Goal: Task Accomplishment & Management: Use online tool/utility

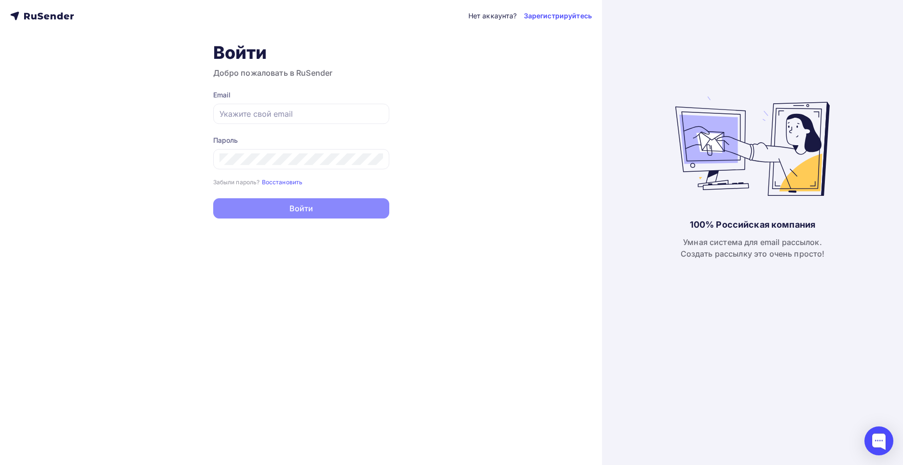
type input "[EMAIL_ADDRESS][DOMAIN_NAME]"
click at [308, 210] on button "Войти" at bounding box center [301, 208] width 176 height 20
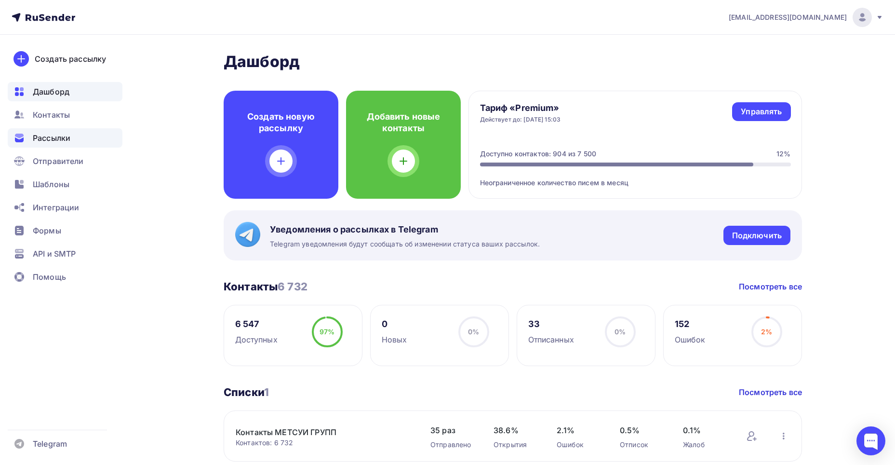
click at [63, 138] on span "Рассылки" at bounding box center [52, 138] width 38 height 12
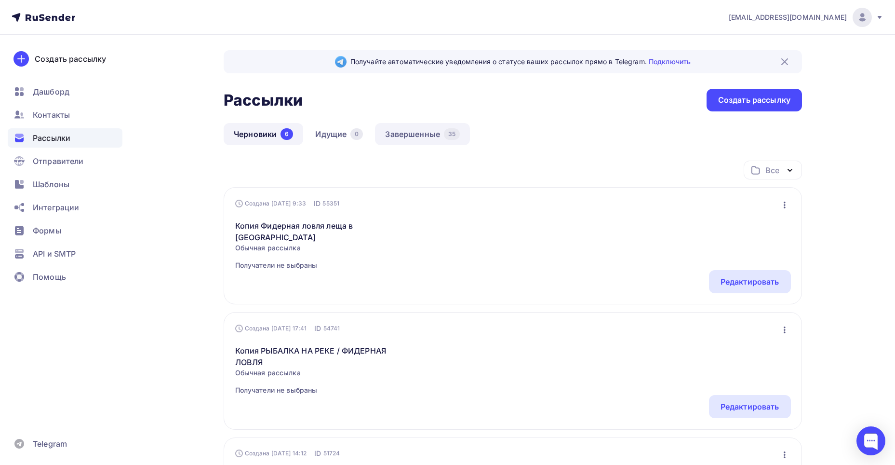
click at [418, 134] on link "Завершенные 35" at bounding box center [422, 134] width 95 height 22
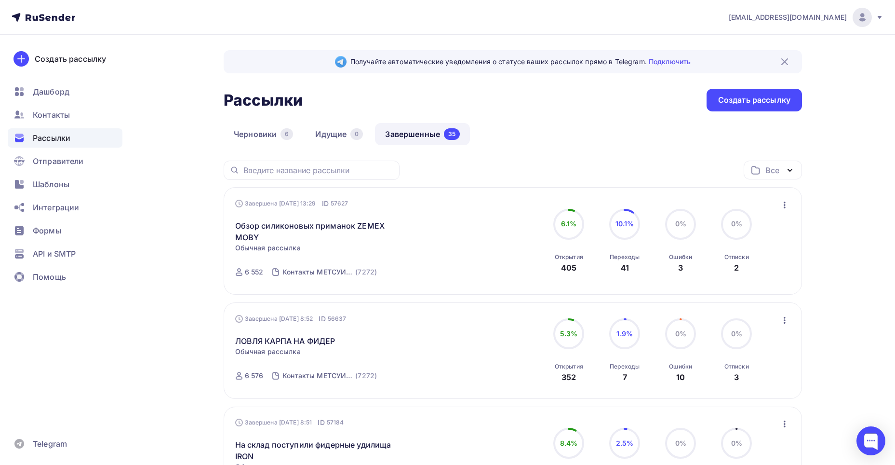
click at [783, 206] on icon "button" at bounding box center [785, 205] width 12 height 12
click at [747, 271] on div "Копировать в новую" at bounding box center [740, 269] width 99 height 12
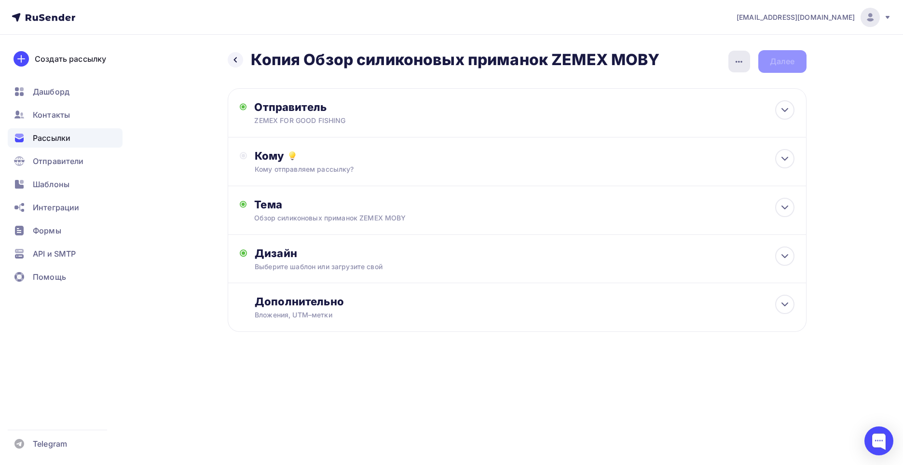
click at [736, 64] on icon "button" at bounding box center [739, 62] width 12 height 12
click at [705, 114] on div "Переименовать рассылку" at bounding box center [688, 111] width 120 height 12
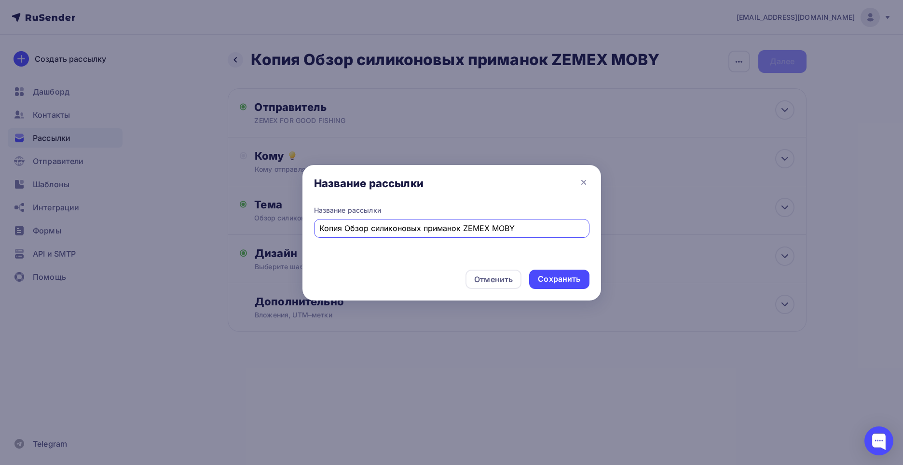
drag, startPoint x: 518, startPoint y: 229, endPoint x: 317, endPoint y: 225, distance: 200.6
click at [317, 225] on div "Копия Обзор силиконовых приманок ZEMEX MOBY" at bounding box center [451, 228] width 275 height 19
paste input "ZEMEX IRON 2025"
drag, startPoint x: 448, startPoint y: 229, endPoint x: 316, endPoint y: 237, distance: 132.4
click at [316, 237] on div "Название рассылки Обновленный ZEMEX IRON 2025" at bounding box center [451, 221] width 275 height 32
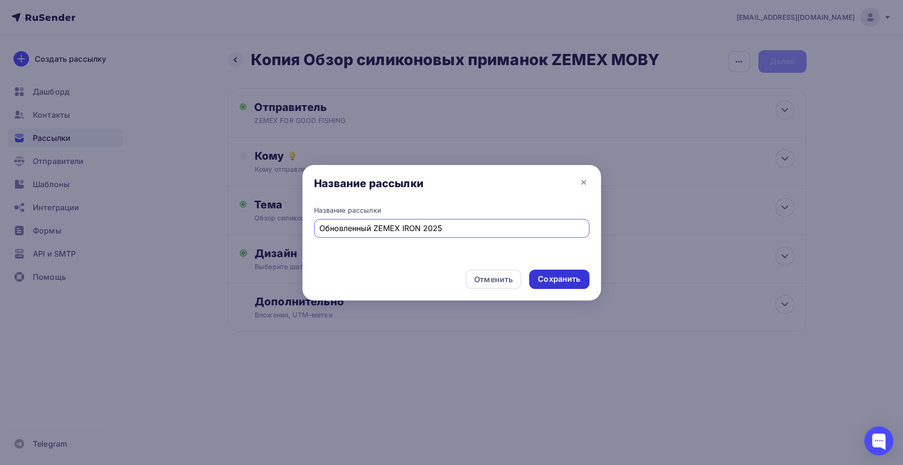
type input "Обновленный ZEMEX IRON 2025"
click at [564, 275] on div "Сохранить" at bounding box center [559, 278] width 42 height 11
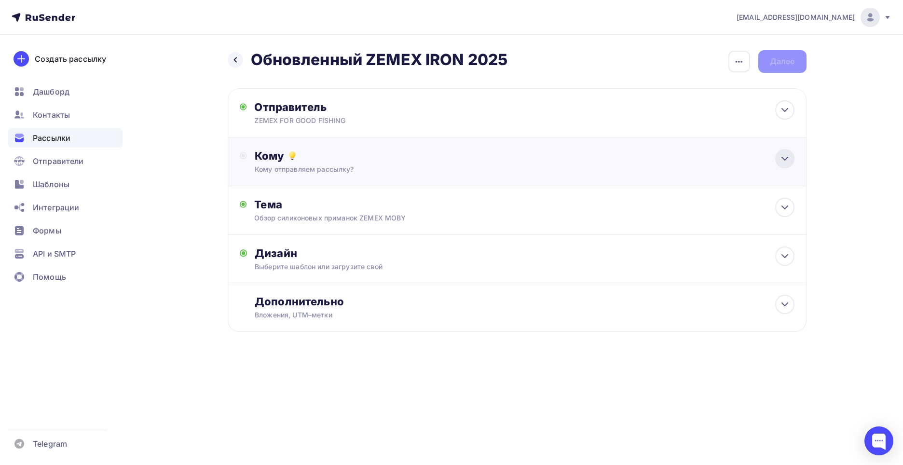
click at [782, 155] on icon at bounding box center [785, 159] width 12 height 12
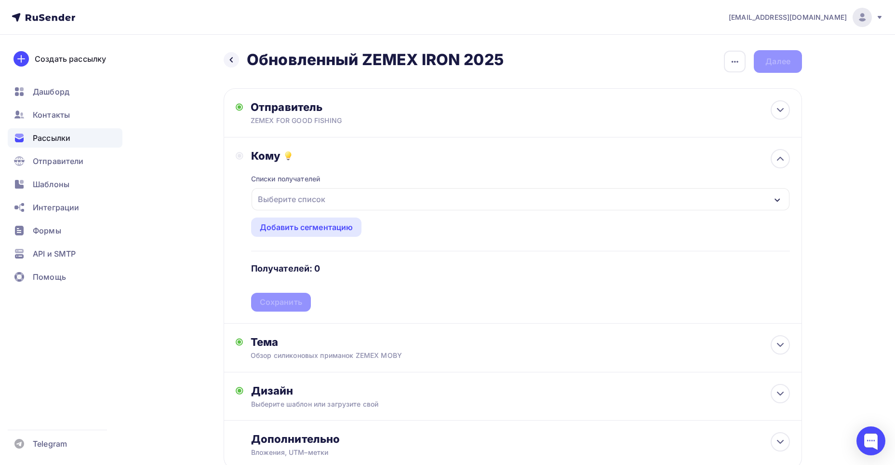
click at [780, 199] on icon "button" at bounding box center [777, 199] width 5 height 3
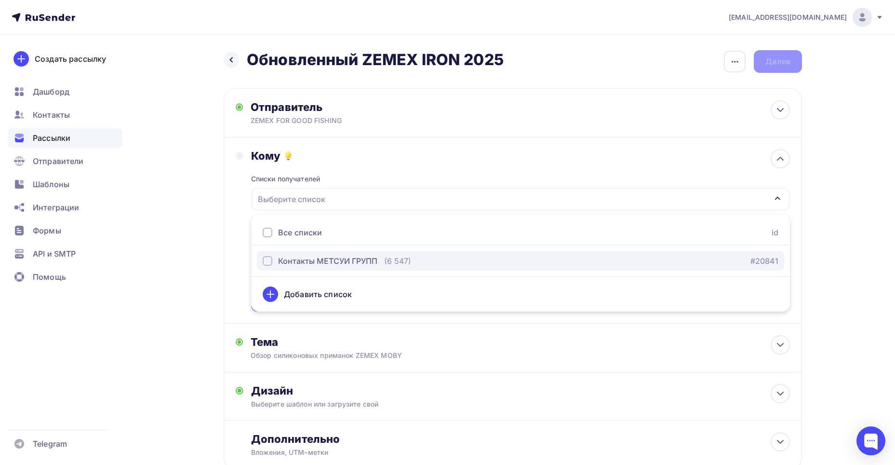
click at [267, 261] on div "button" at bounding box center [268, 261] width 10 height 10
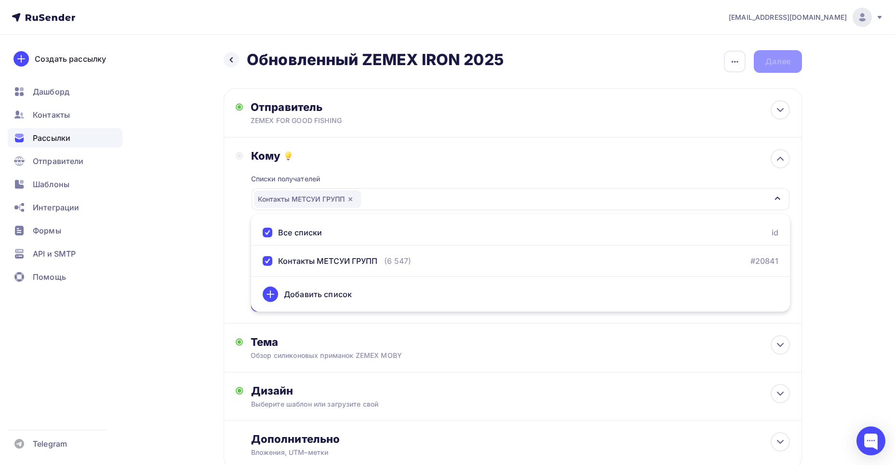
click at [176, 235] on div "Назад Обновленный ZEMEX IRON 2025 Обновленный ZEMEX IRON 2025 Закончить позже П…" at bounding box center [448, 283] width 790 height 497
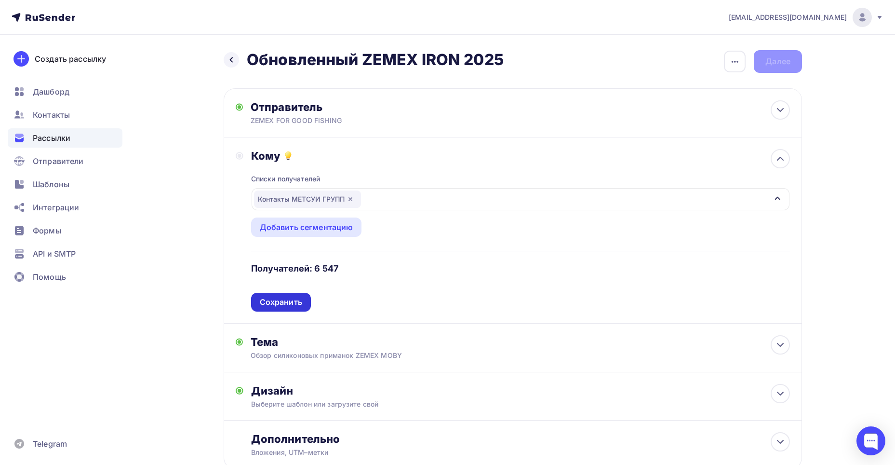
click at [282, 299] on div "Сохранить" at bounding box center [281, 302] width 42 height 11
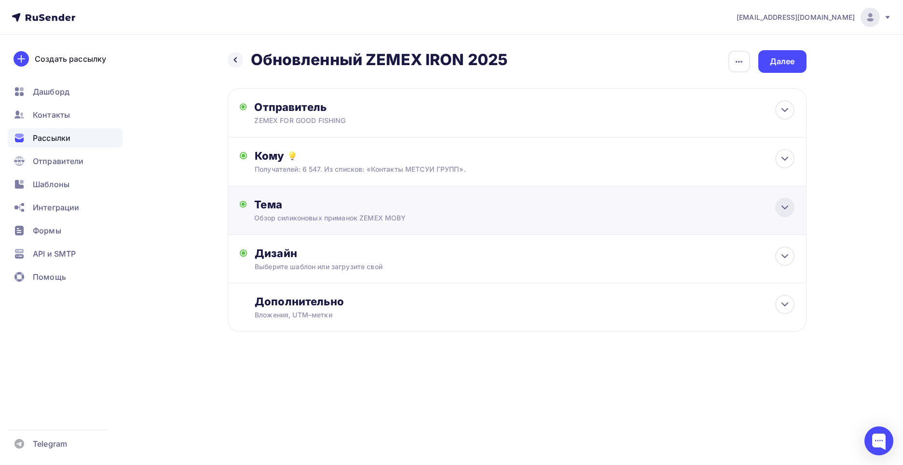
click at [779, 209] on icon at bounding box center [785, 208] width 12 height 12
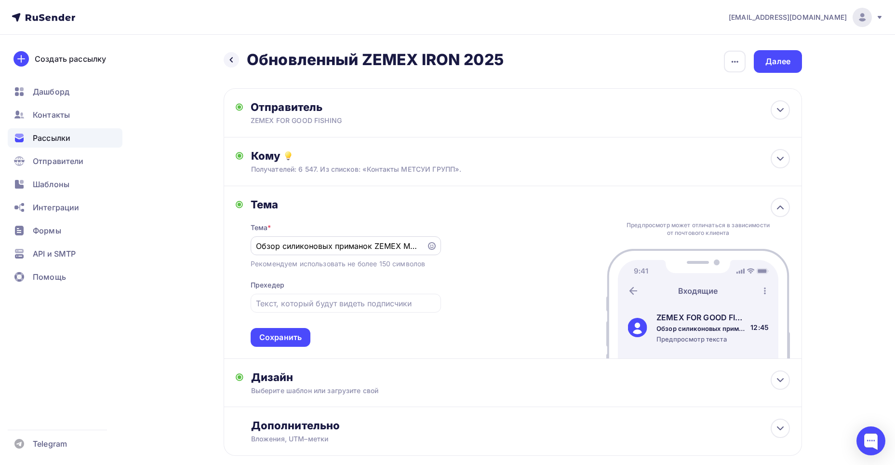
drag, startPoint x: 424, startPoint y: 246, endPoint x: 270, endPoint y: 249, distance: 154.3
click at [277, 249] on div "Обзор силиконовых приманок ZEMEX MOBY" at bounding box center [346, 245] width 190 height 19
drag, startPoint x: 256, startPoint y: 245, endPoint x: 379, endPoint y: 243, distance: 123.5
click at [379, 243] on div "Обзор силиконовых приманок ZEMEX MOBY" at bounding box center [346, 245] width 190 height 19
drag, startPoint x: 256, startPoint y: 246, endPoint x: 319, endPoint y: 244, distance: 63.7
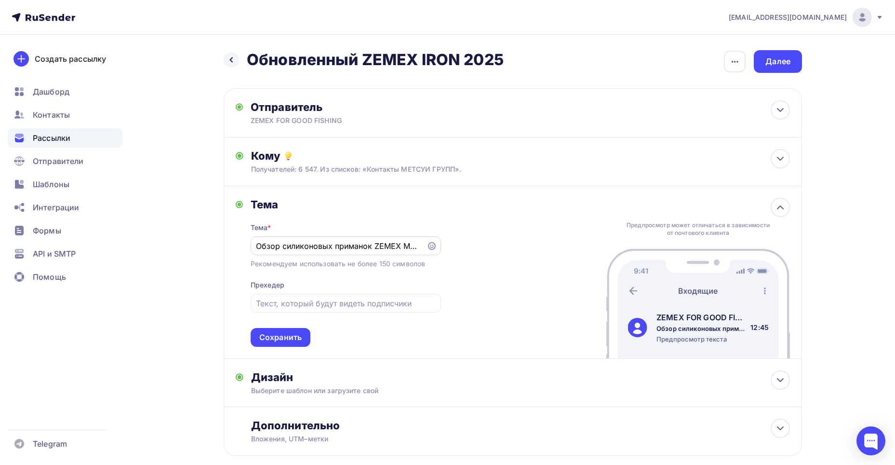
click at [319, 244] on div "Обзор силиконовых приманок ZEMEX MOBY" at bounding box center [346, 245] width 190 height 19
click at [320, 244] on input "Обзор силиконовых приманок ZEMEX MOBY" at bounding box center [338, 246] width 165 height 12
drag, startPoint x: 257, startPoint y: 246, endPoint x: 449, endPoint y: 246, distance: 191.9
click at [449, 246] on div "Тема Тема * Обзор силиконовых приманок ZEMEX MOBY Рекомендуем использовать не б…" at bounding box center [513, 272] width 579 height 173
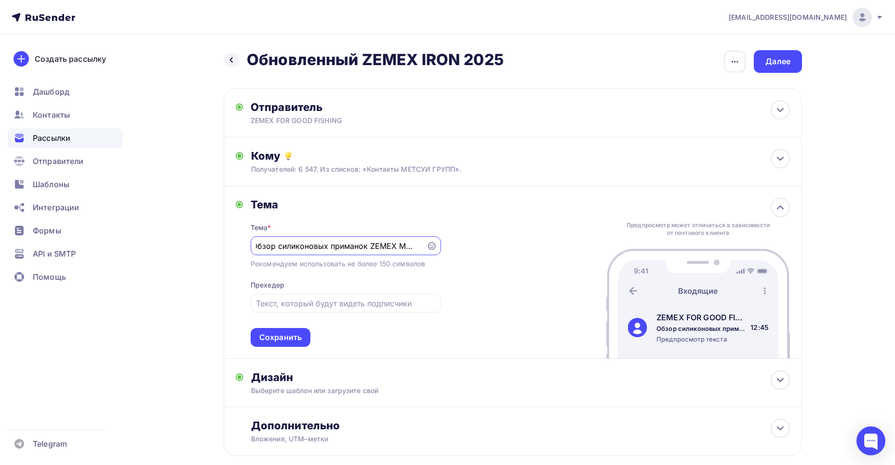
paste input "овленный ZEMEX IRON 2025"
type input "Обновленный ZEMEX IRON 2025"
click at [283, 336] on div "Сохранить" at bounding box center [280, 337] width 42 height 11
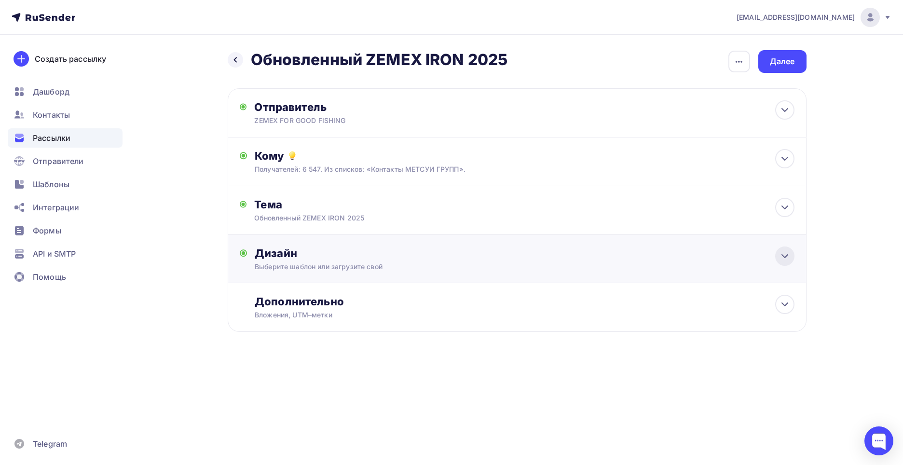
click at [779, 251] on icon at bounding box center [785, 256] width 12 height 12
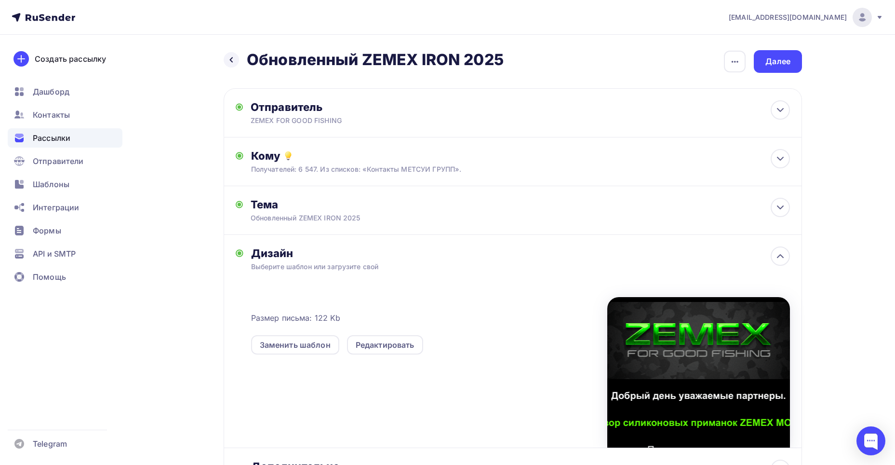
scroll to position [94, 0]
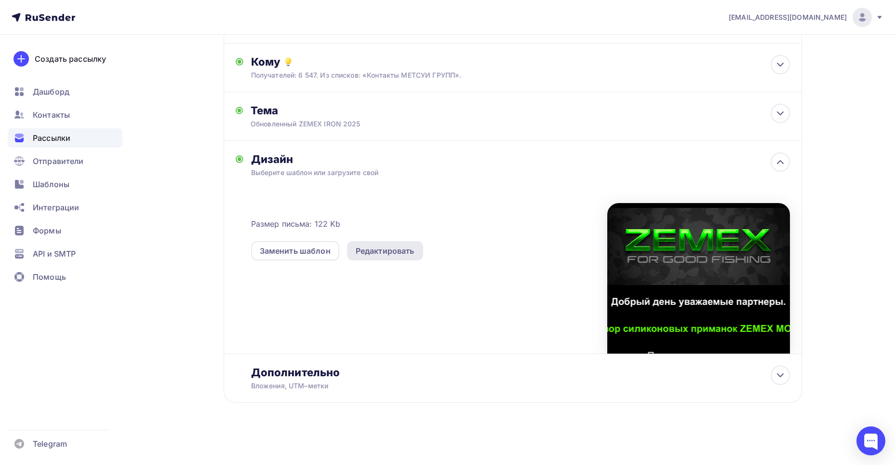
click at [404, 251] on div "Редактировать" at bounding box center [385, 251] width 59 height 12
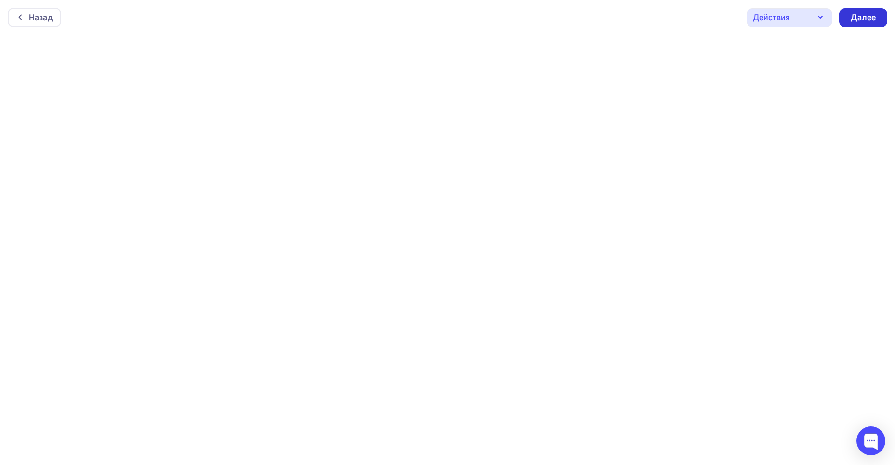
click at [863, 17] on div "Далее" at bounding box center [863, 17] width 25 height 11
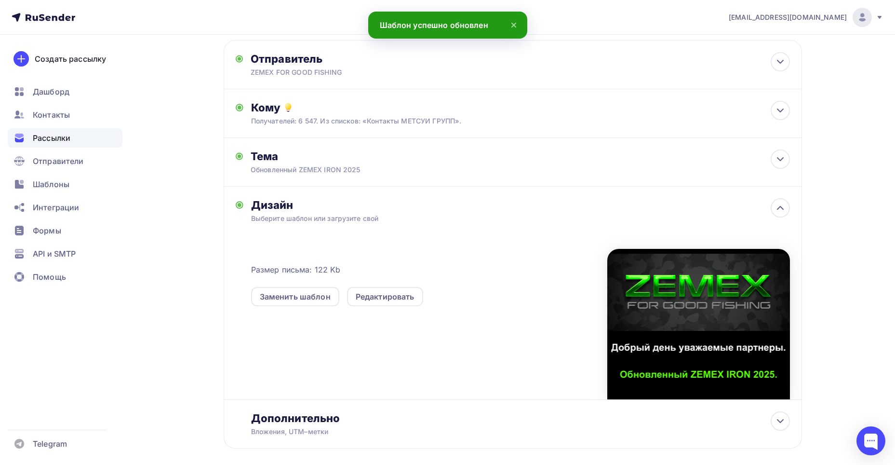
scroll to position [94, 0]
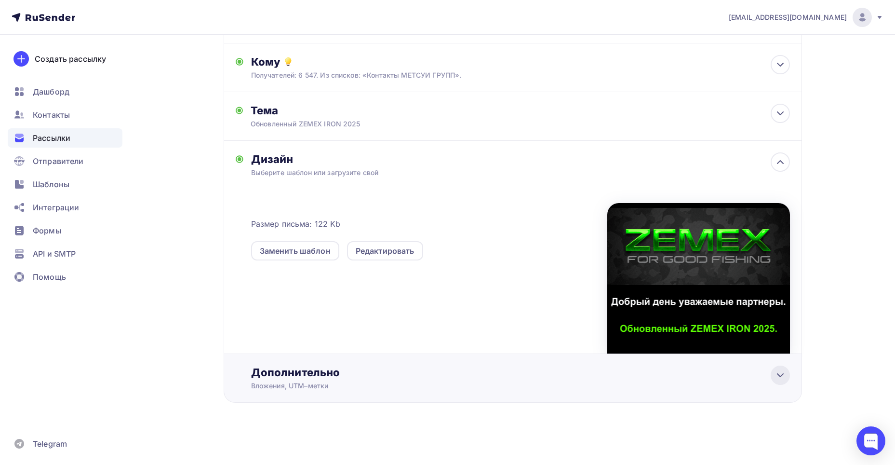
click at [783, 374] on icon at bounding box center [781, 375] width 6 height 3
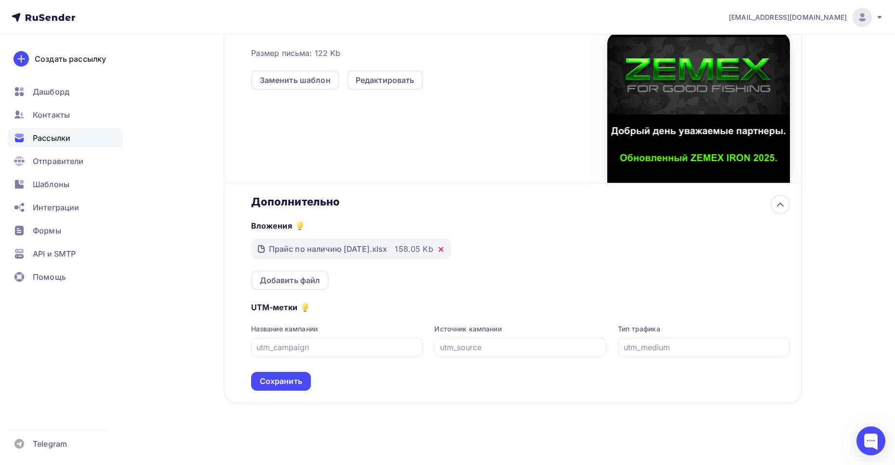
click at [443, 248] on icon at bounding box center [441, 249] width 4 height 4
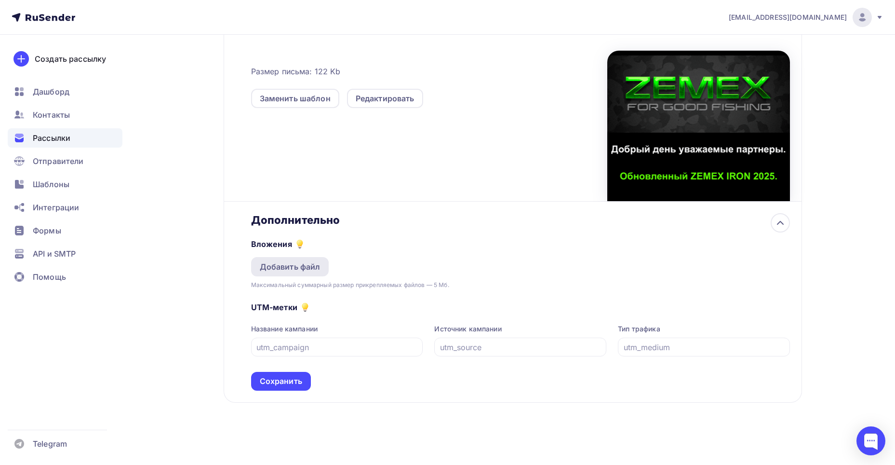
click at [314, 263] on div "Добавить файл" at bounding box center [290, 267] width 61 height 12
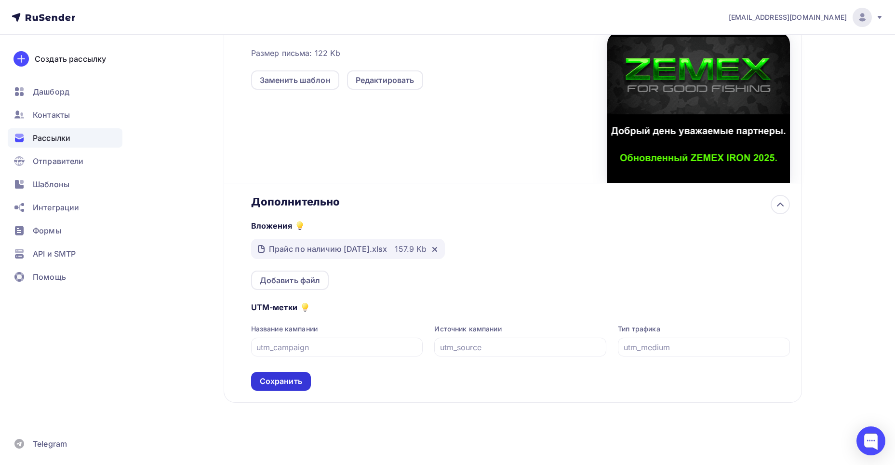
click at [297, 382] on div "Сохранить" at bounding box center [281, 381] width 42 height 11
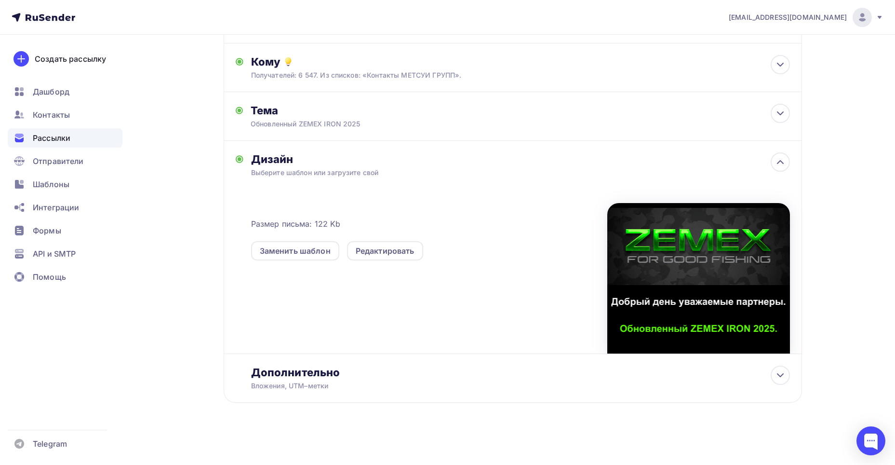
scroll to position [0, 0]
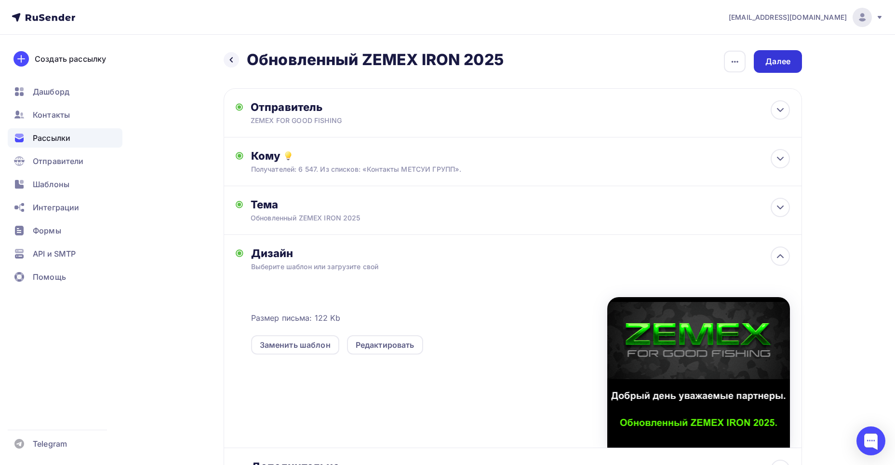
click at [775, 59] on div "Далее" at bounding box center [778, 61] width 25 height 11
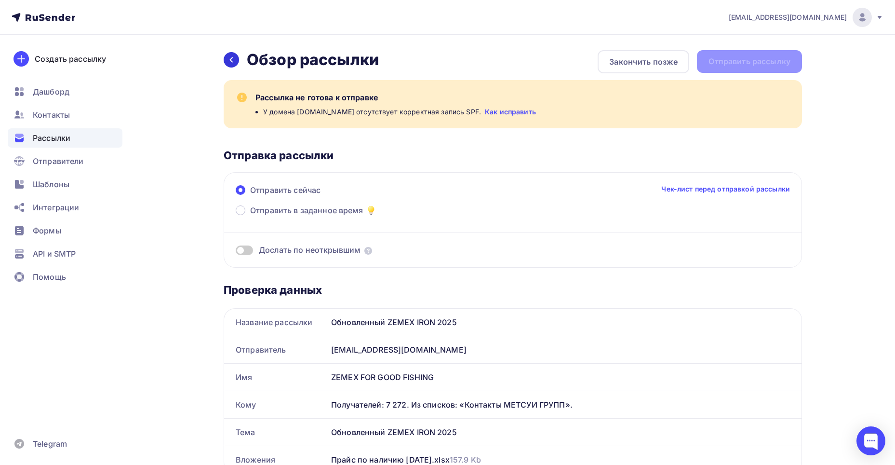
click at [227, 62] on div at bounding box center [231, 59] width 15 height 15
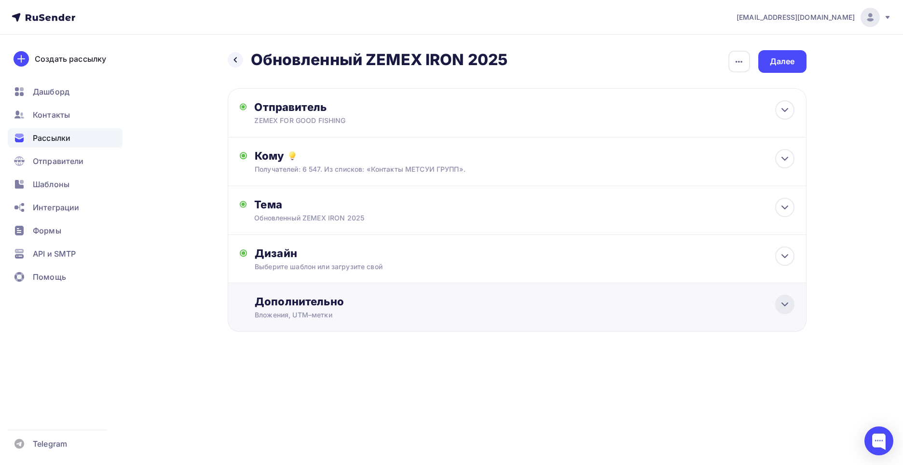
click at [787, 303] on icon at bounding box center [785, 304] width 6 height 3
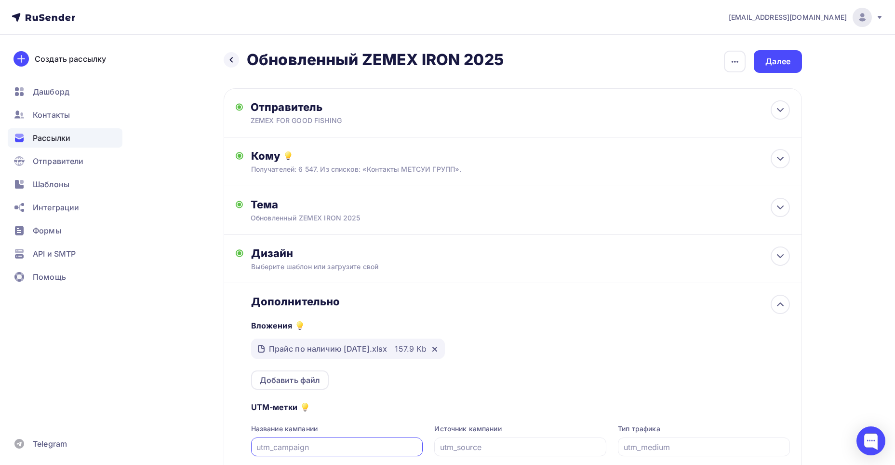
scroll to position [100, 0]
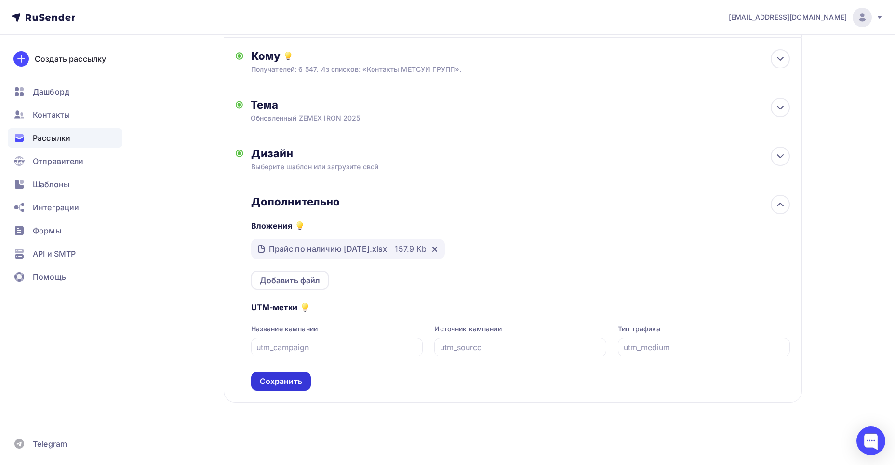
click at [271, 373] on div "Сохранить" at bounding box center [281, 381] width 60 height 19
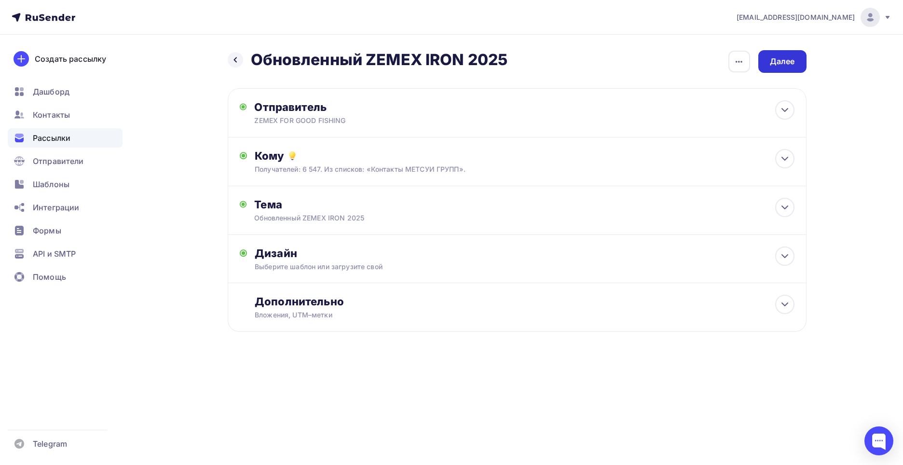
click at [774, 60] on div "Далее" at bounding box center [782, 61] width 25 height 11
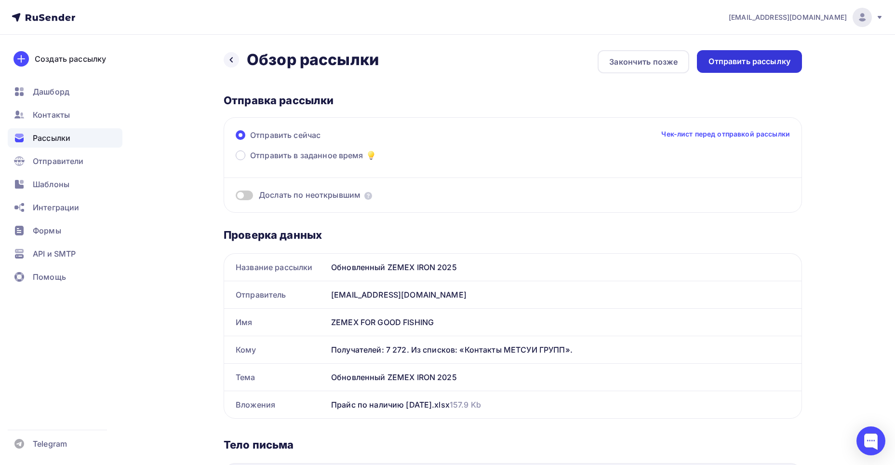
click at [757, 60] on div "Отправить рассылку" at bounding box center [750, 61] width 82 height 11
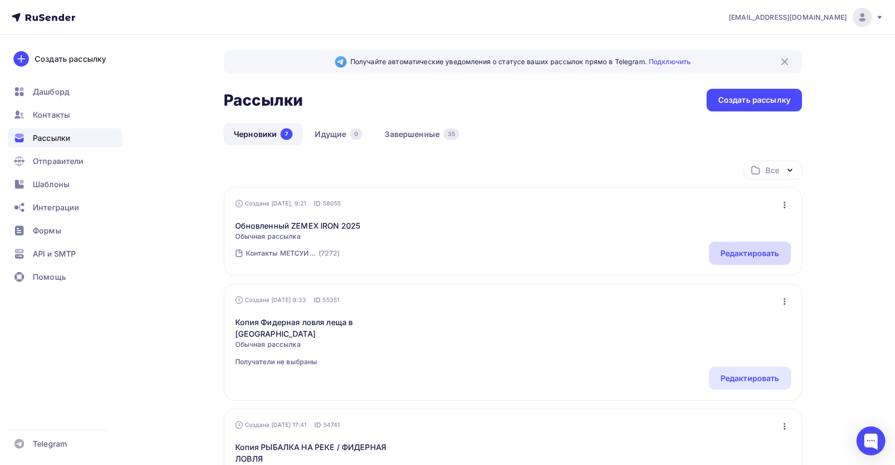
click at [735, 254] on div "Редактировать" at bounding box center [750, 253] width 59 height 12
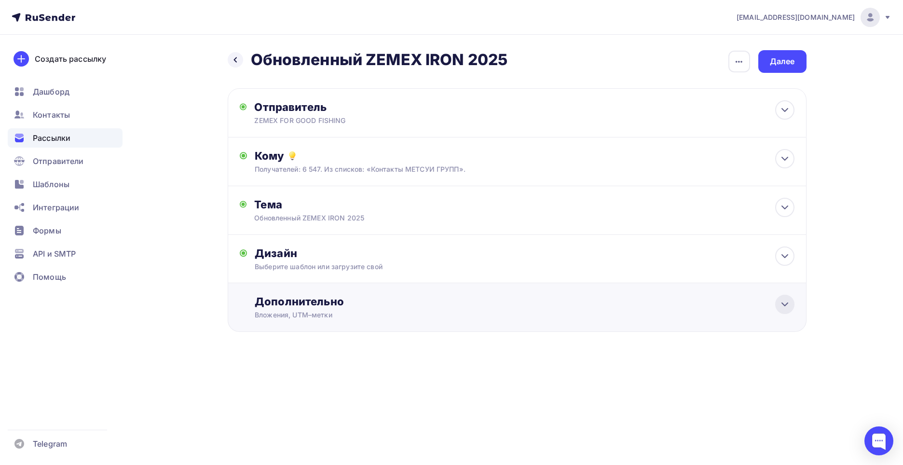
click at [778, 305] on div at bounding box center [784, 304] width 19 height 19
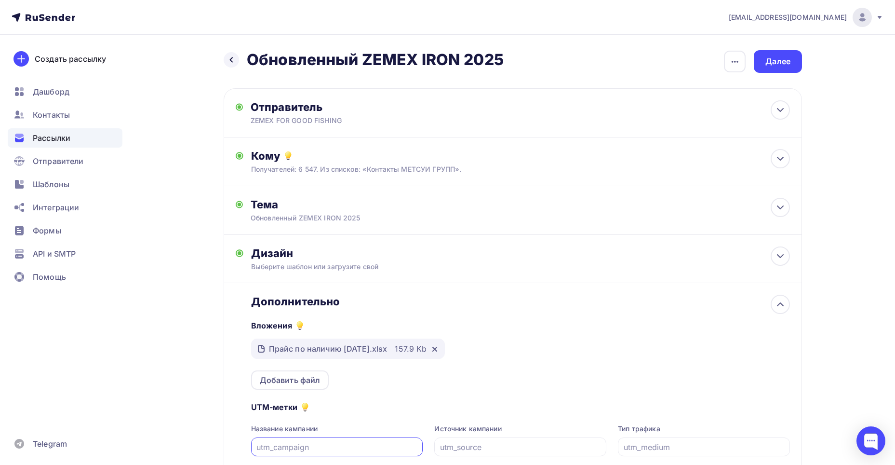
scroll to position [100, 0]
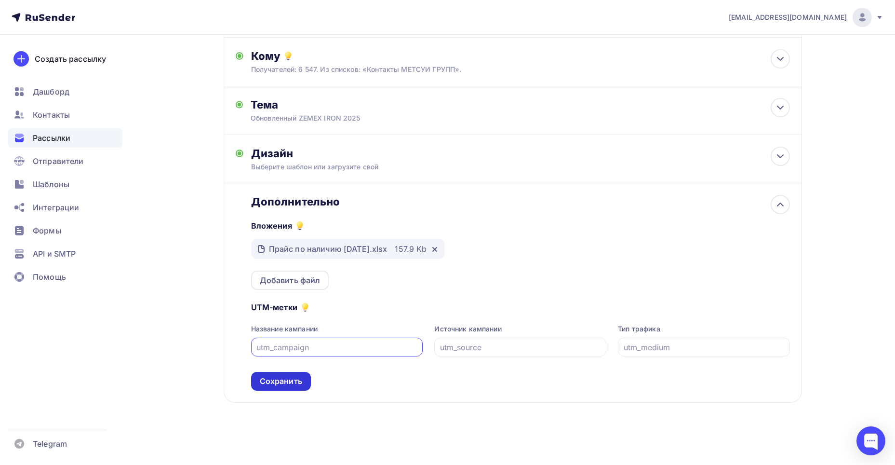
click at [304, 380] on div "Сохранить" at bounding box center [281, 381] width 60 height 19
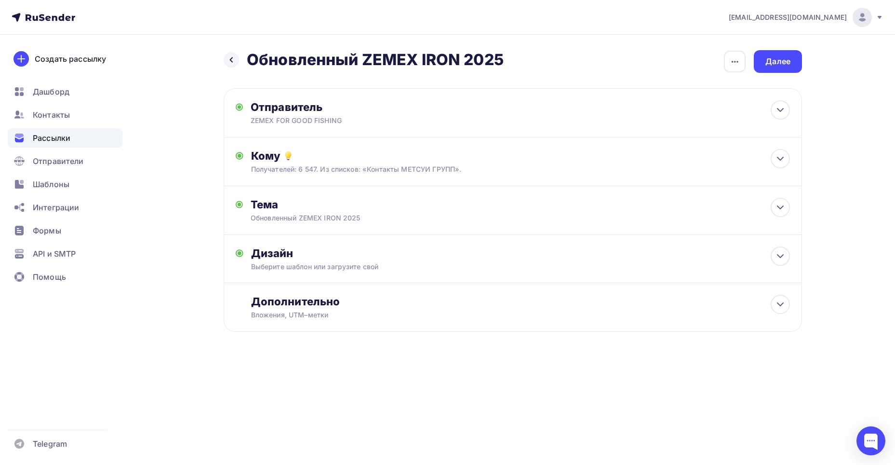
scroll to position [0, 0]
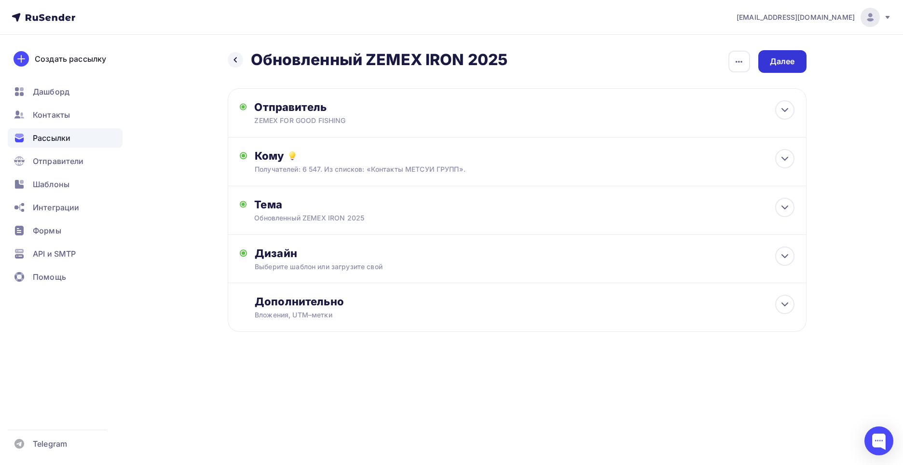
click at [779, 59] on div "Далее" at bounding box center [782, 61] width 25 height 11
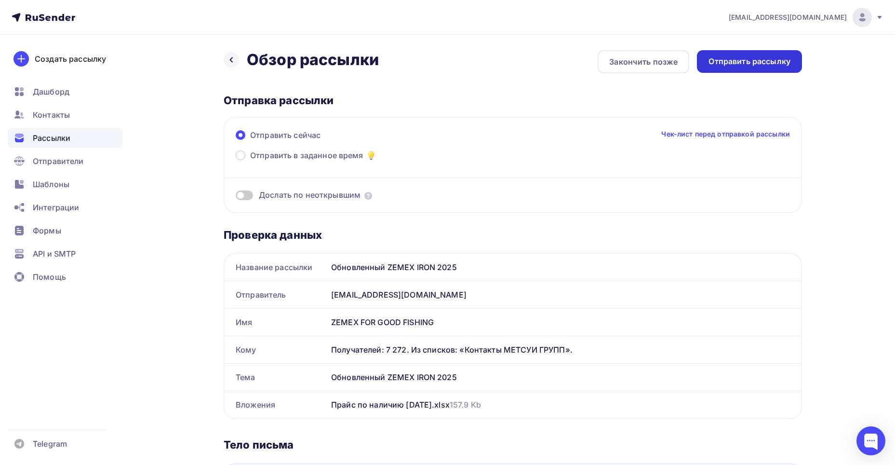
click at [764, 60] on div "Отправить рассылку" at bounding box center [750, 61] width 82 height 11
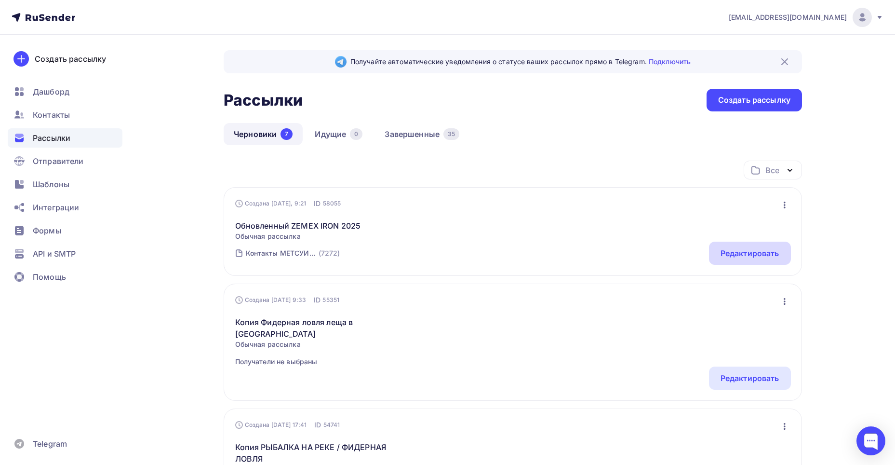
click at [761, 252] on div "Редактировать" at bounding box center [750, 253] width 59 height 12
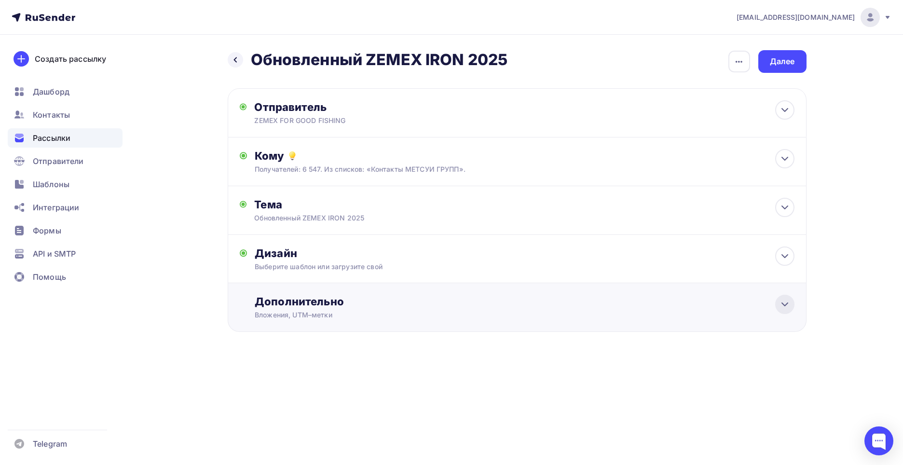
click at [788, 305] on icon at bounding box center [785, 304] width 12 height 12
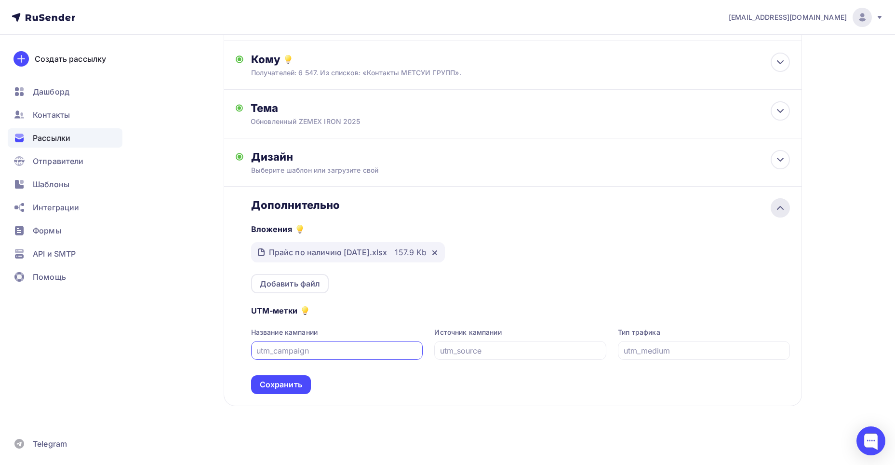
scroll to position [100, 0]
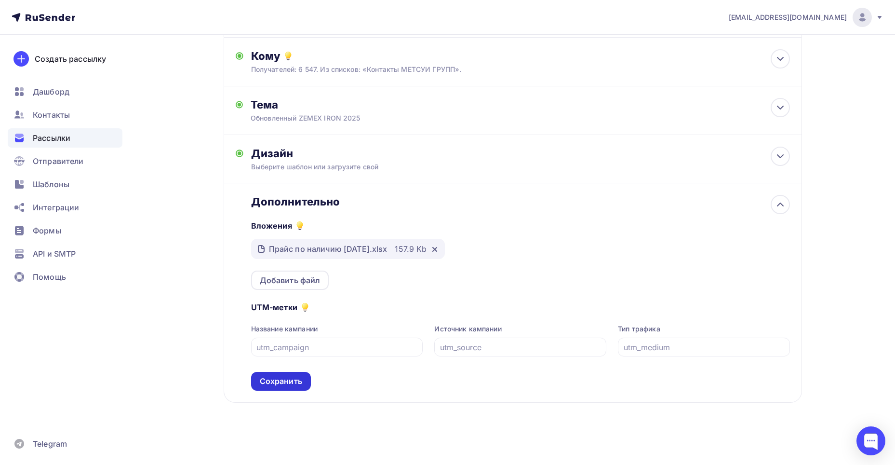
click at [294, 382] on div "Сохранить" at bounding box center [281, 381] width 42 height 11
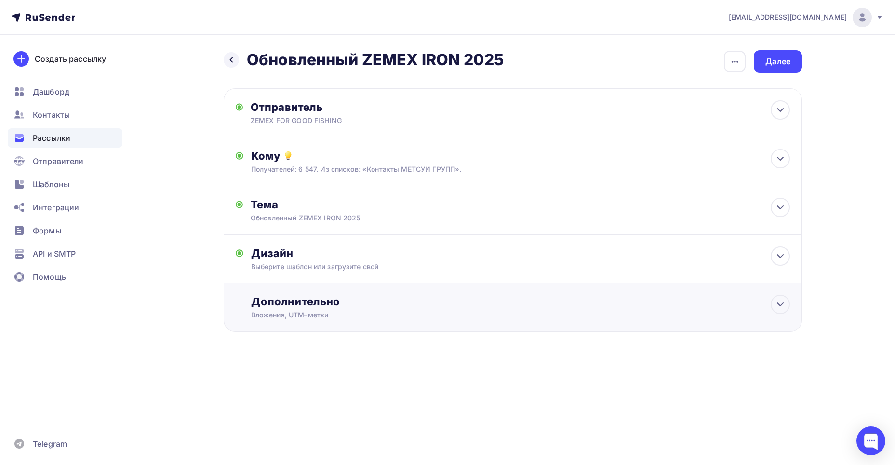
scroll to position [0, 0]
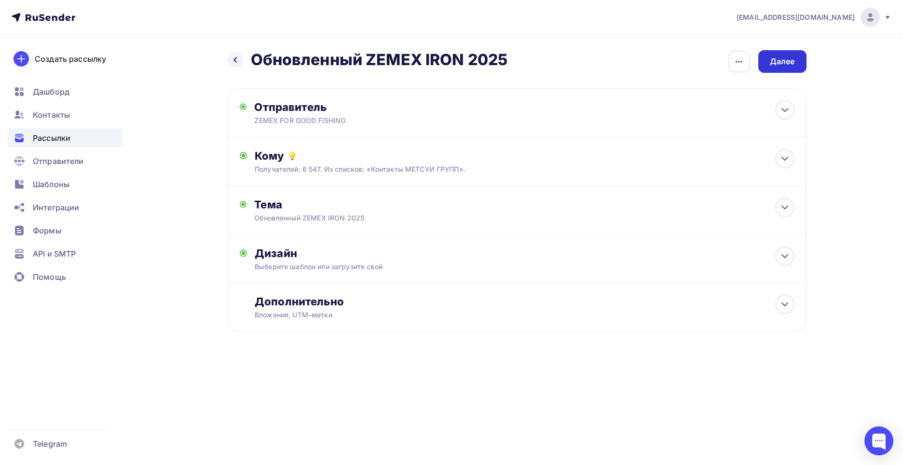
click at [779, 61] on div "Далее" at bounding box center [782, 61] width 25 height 11
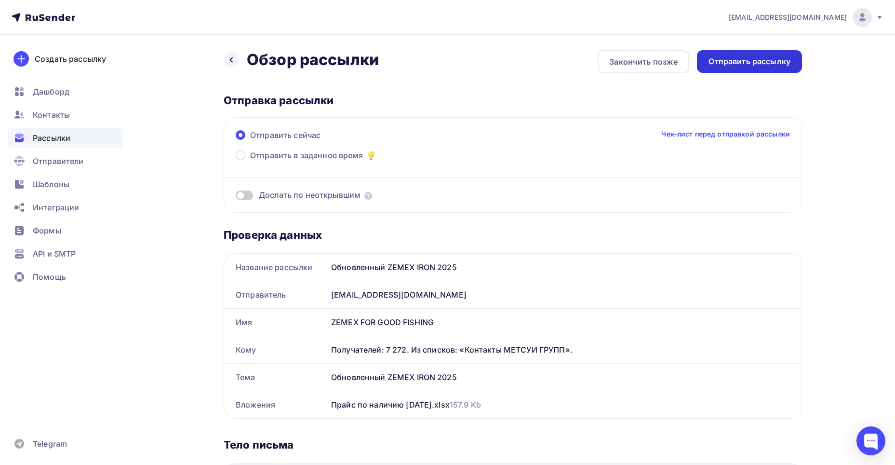
click at [753, 60] on div "Отправить рассылку" at bounding box center [750, 61] width 82 height 11
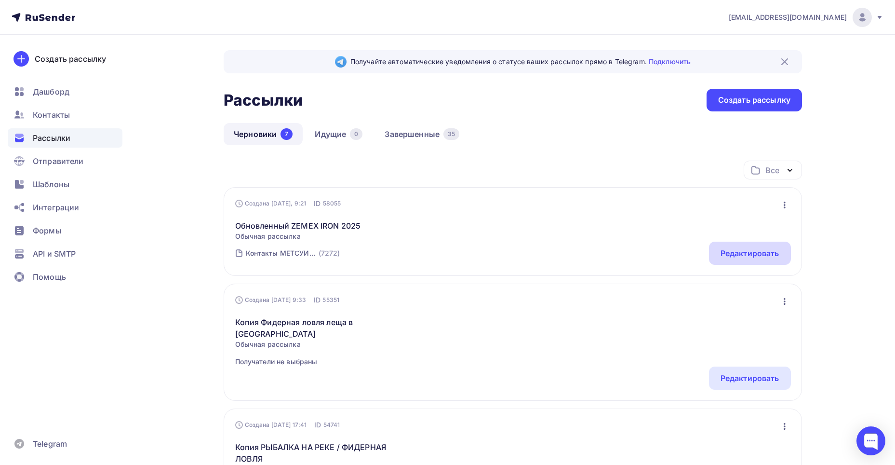
click at [766, 254] on div "Редактировать" at bounding box center [750, 253] width 59 height 12
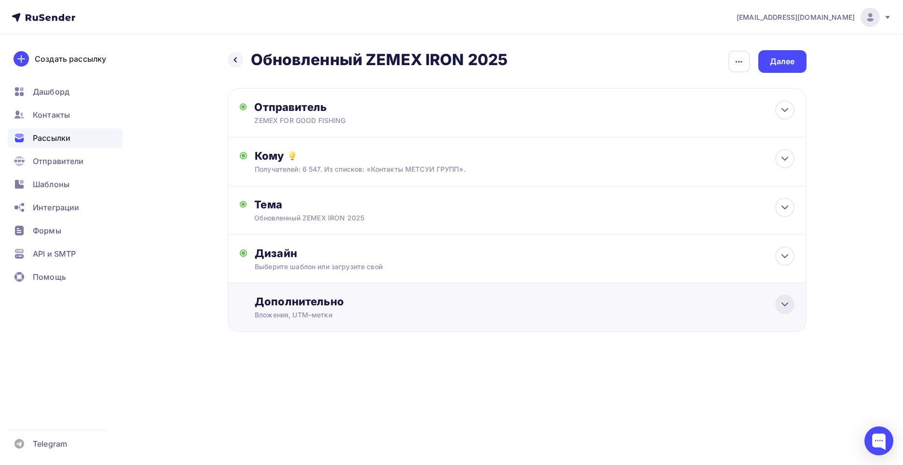
click at [781, 302] on icon at bounding box center [785, 304] width 12 height 12
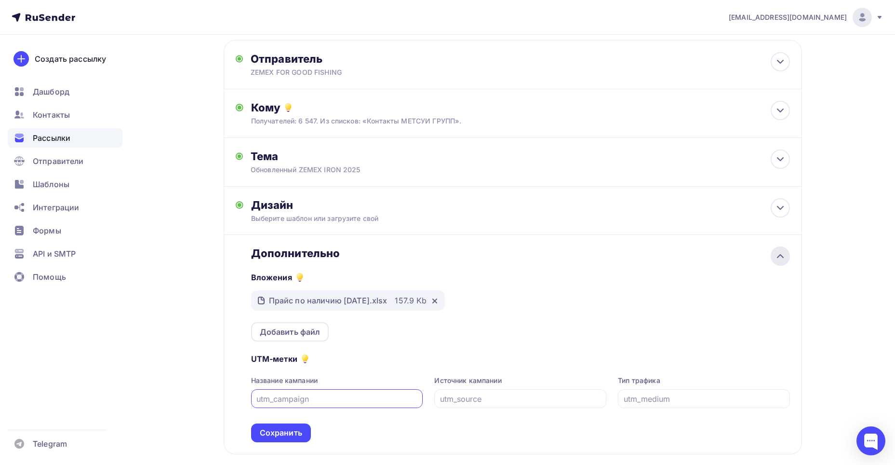
scroll to position [100, 0]
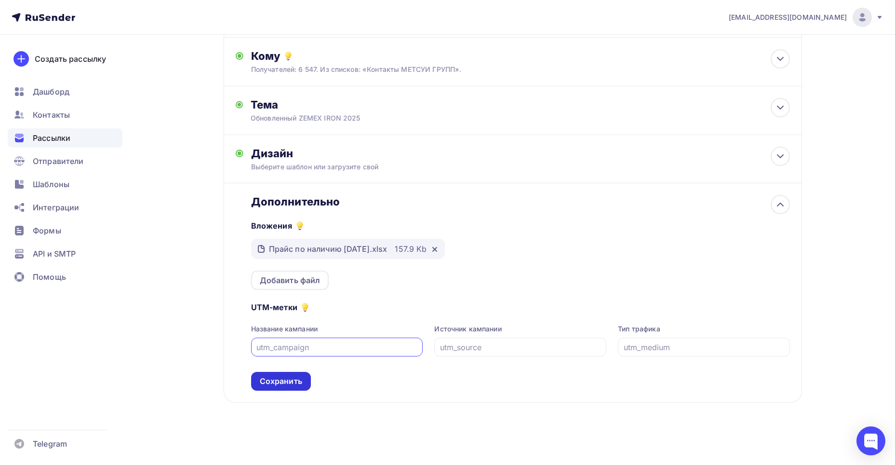
click at [277, 381] on div "Сохранить" at bounding box center [281, 381] width 42 height 11
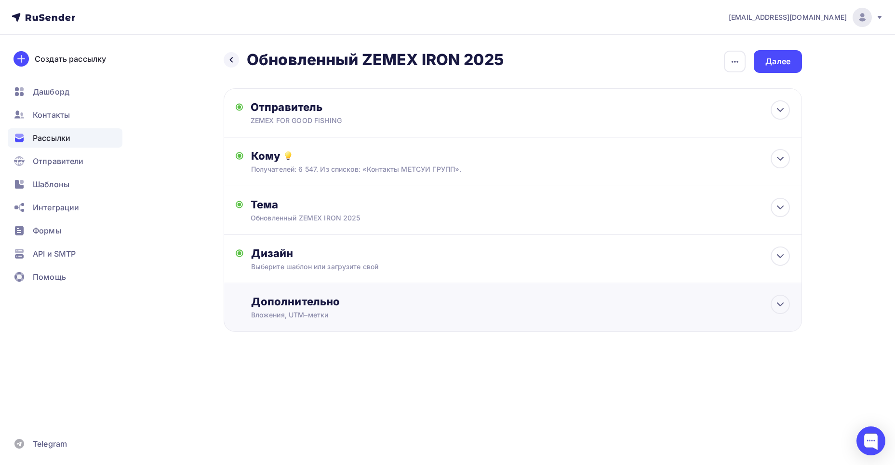
scroll to position [0, 0]
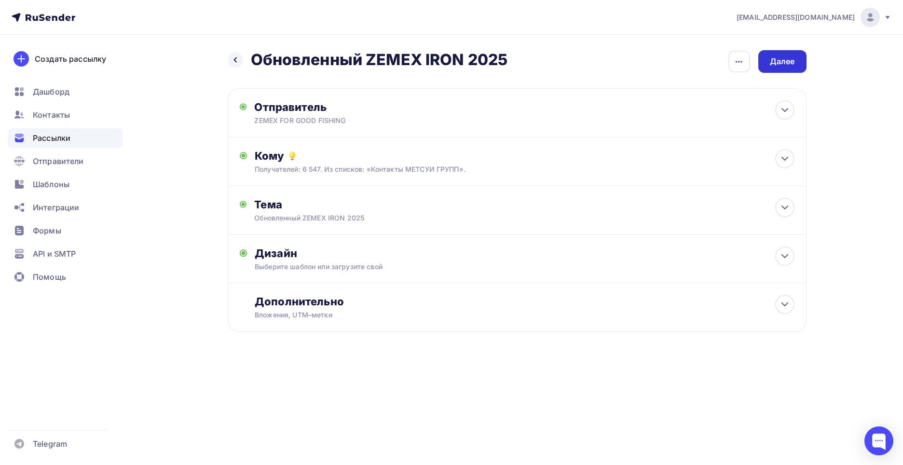
click at [785, 61] on div "Далее" at bounding box center [782, 61] width 25 height 11
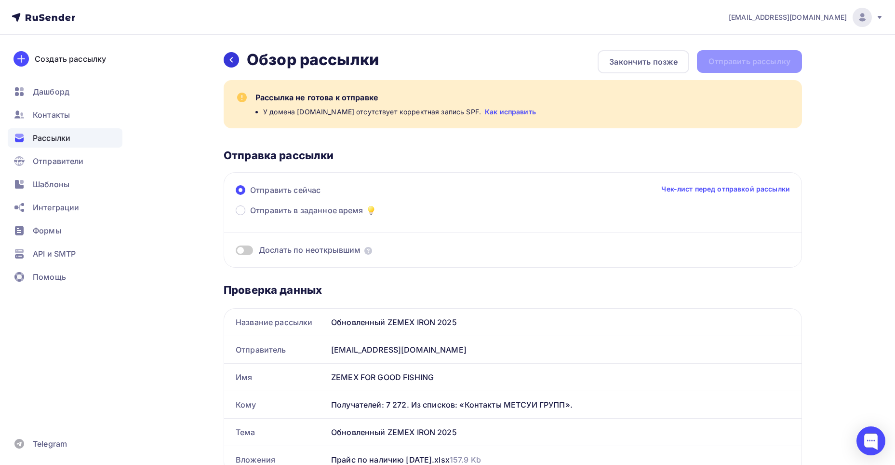
click at [230, 59] on icon at bounding box center [232, 60] width 8 height 8
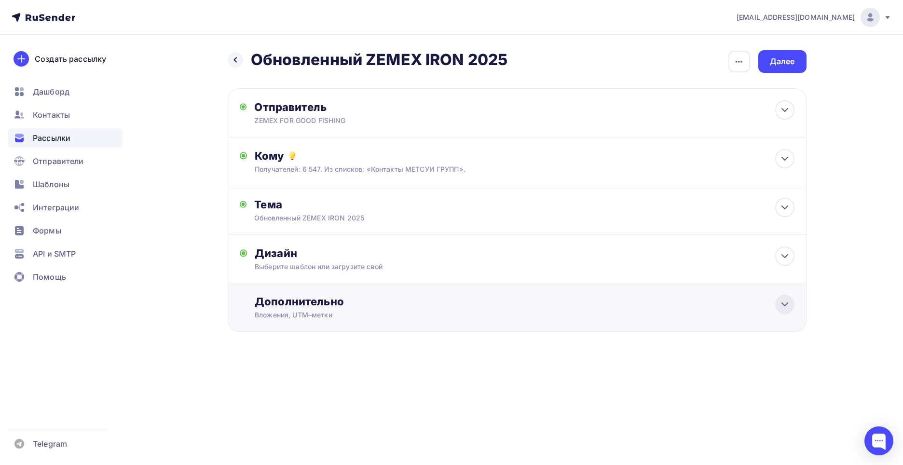
click at [794, 306] on div "Дополнительно Вложения, UTM–метки Вложения Прайс по наличию 03.09.25.xlsx 157.9…" at bounding box center [517, 307] width 579 height 49
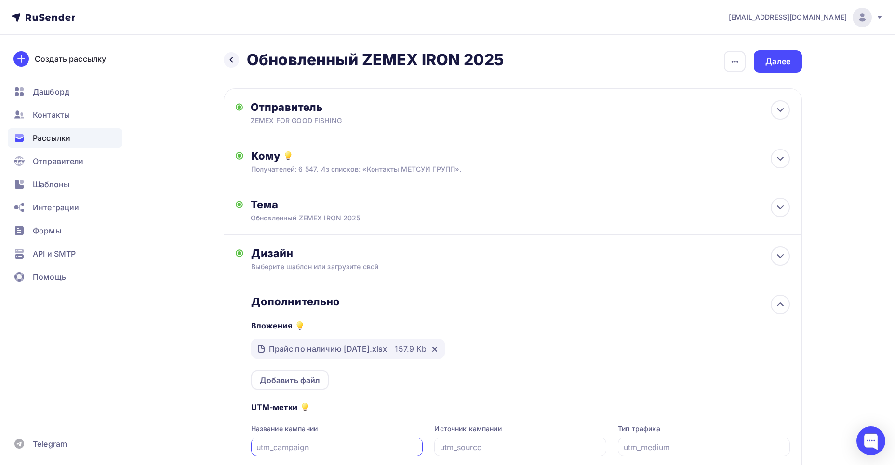
scroll to position [100, 0]
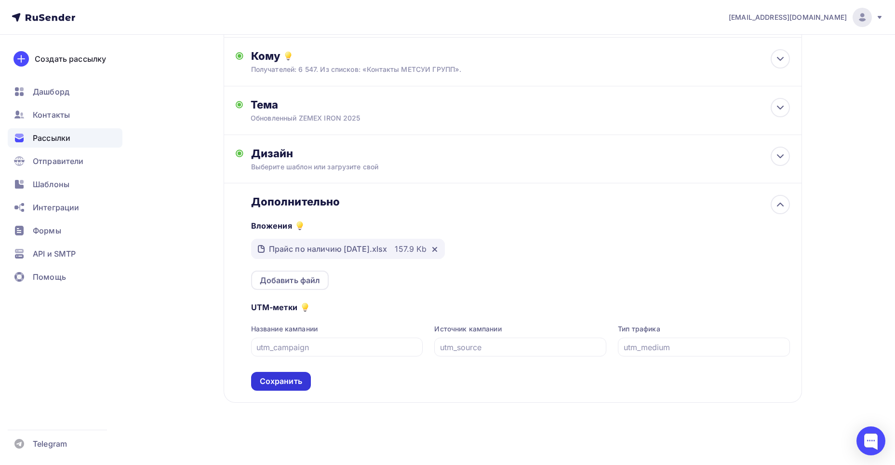
click at [279, 376] on div "Сохранить" at bounding box center [281, 381] width 42 height 11
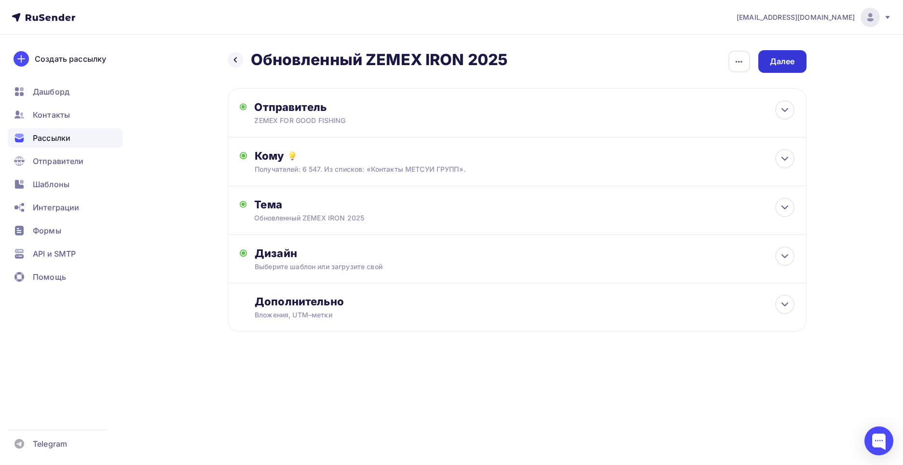
click at [783, 65] on div "Далее" at bounding box center [782, 61] width 25 height 11
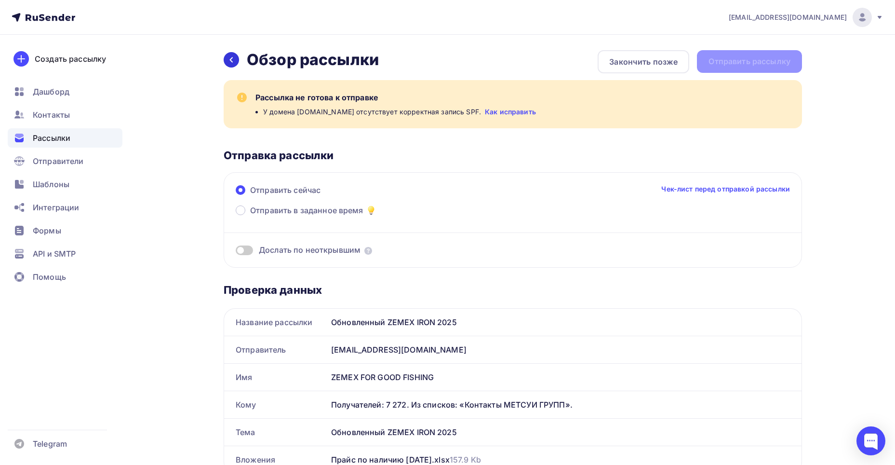
click at [227, 61] on div at bounding box center [231, 59] width 15 height 15
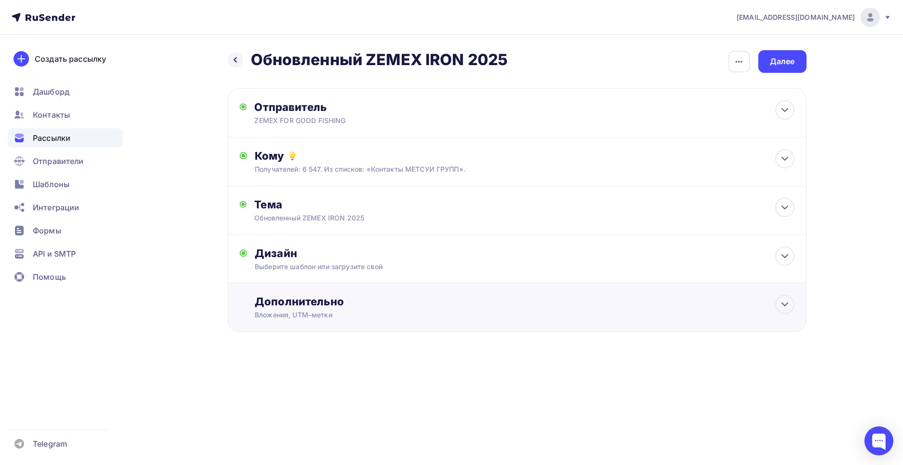
click at [387, 303] on div "Дополнительно" at bounding box center [524, 302] width 539 height 14
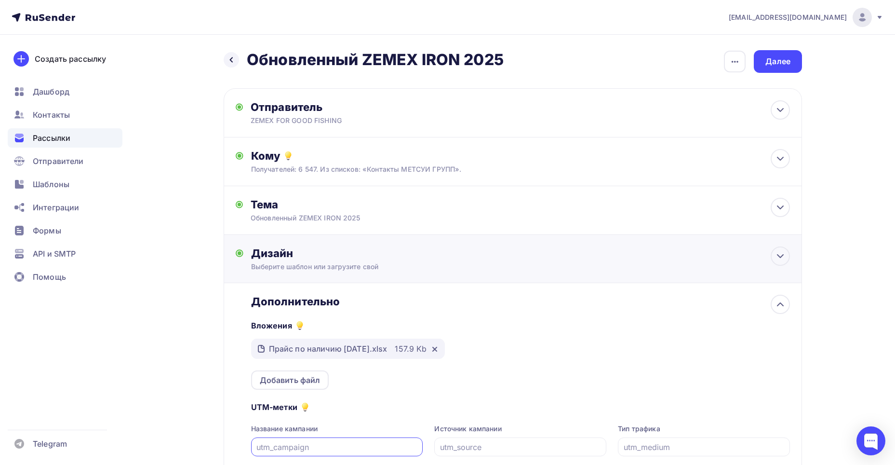
scroll to position [96, 0]
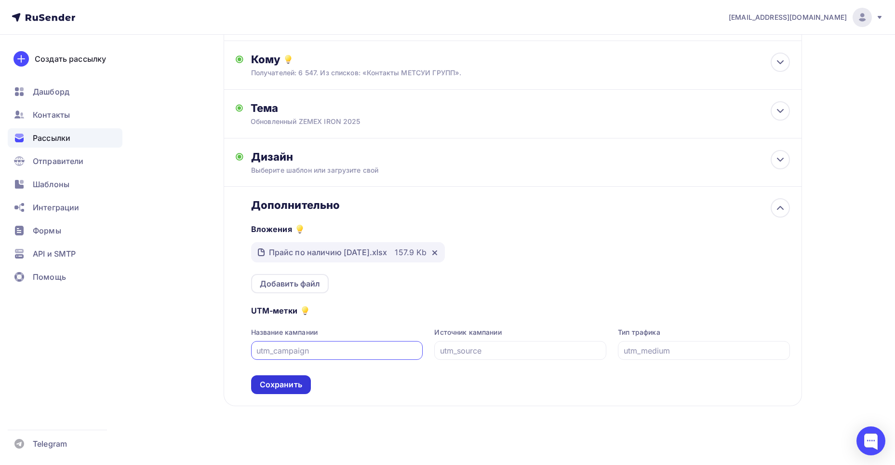
click at [283, 386] on div "Сохранить" at bounding box center [281, 384] width 42 height 11
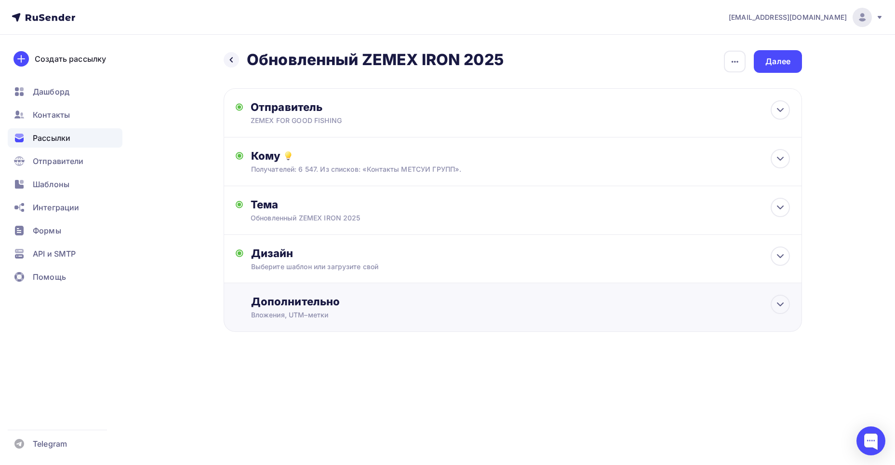
scroll to position [0, 0]
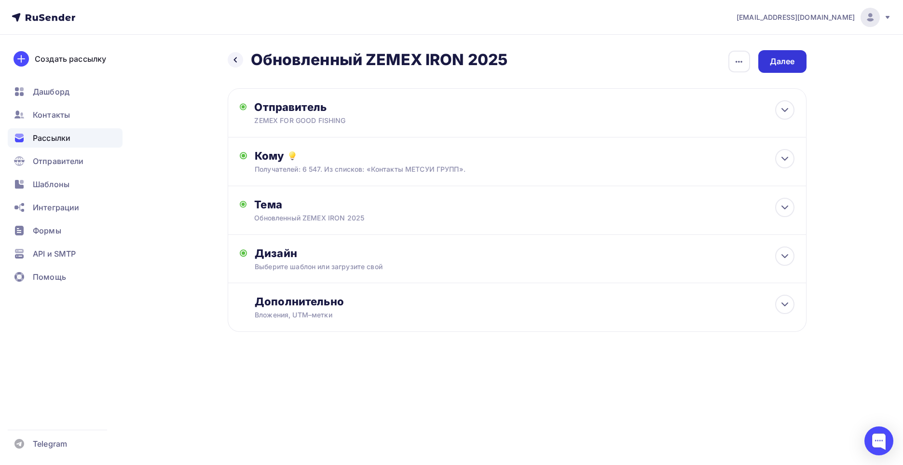
click at [779, 62] on div "Далее" at bounding box center [782, 61] width 25 height 11
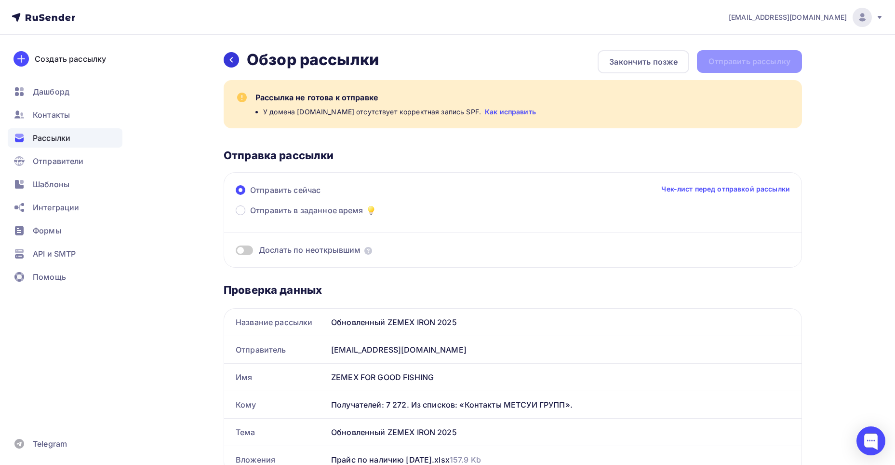
click at [233, 59] on icon at bounding box center [232, 60] width 8 height 8
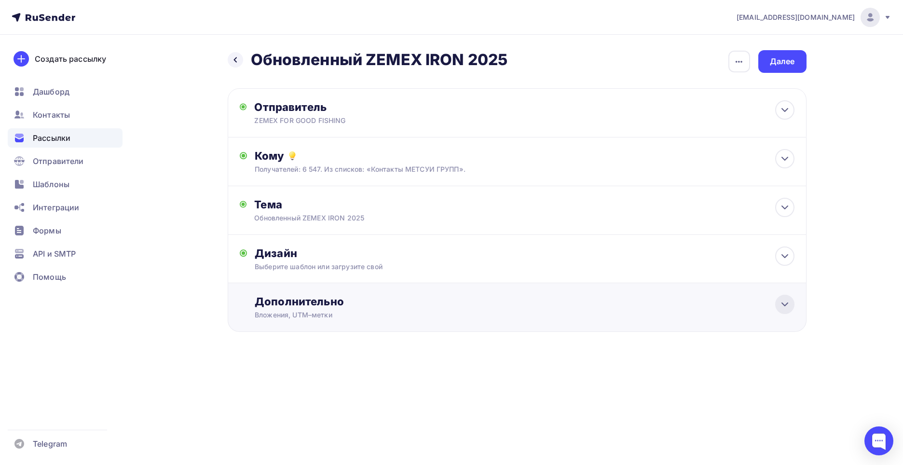
click at [788, 301] on icon at bounding box center [785, 304] width 12 height 12
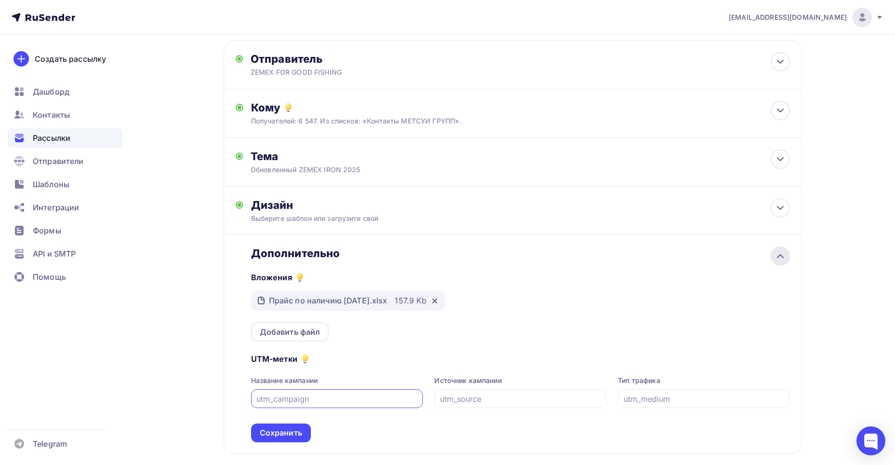
scroll to position [100, 0]
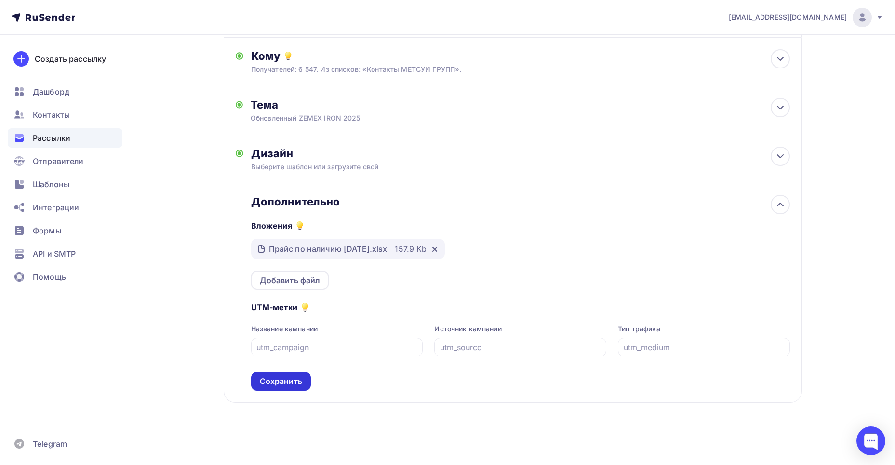
click at [297, 385] on div "Сохранить" at bounding box center [281, 381] width 42 height 11
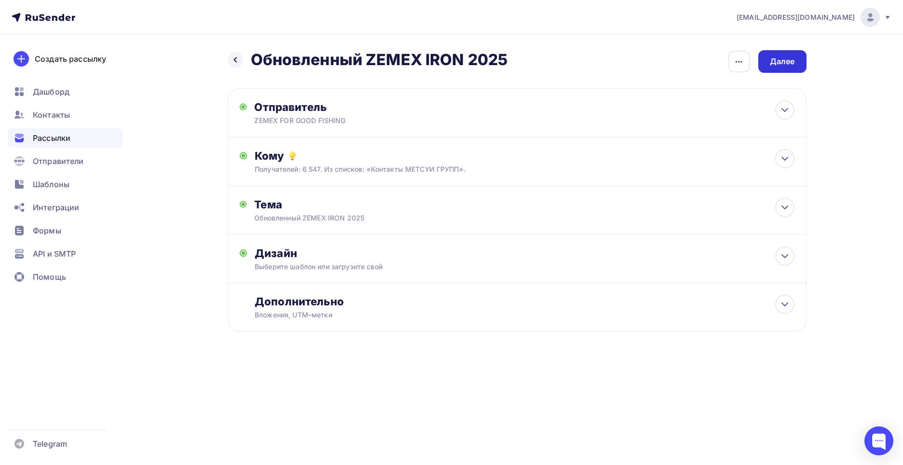
click at [790, 59] on div "Далее" at bounding box center [782, 61] width 25 height 11
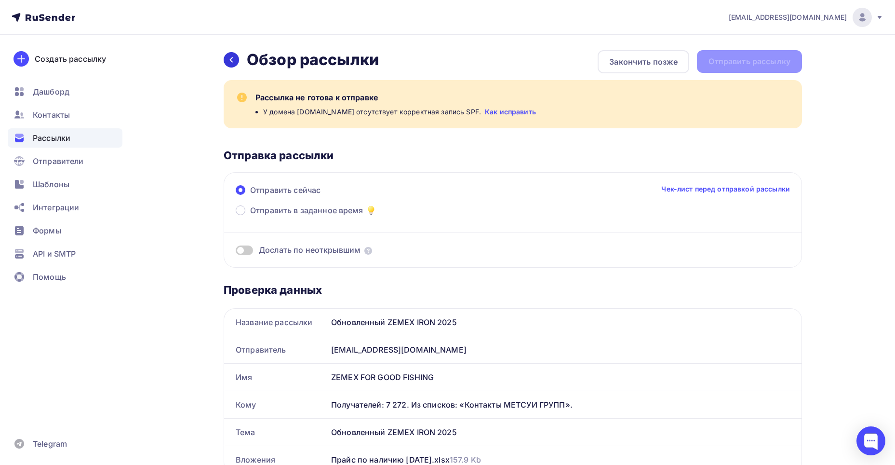
click at [229, 59] on icon at bounding box center [232, 60] width 8 height 8
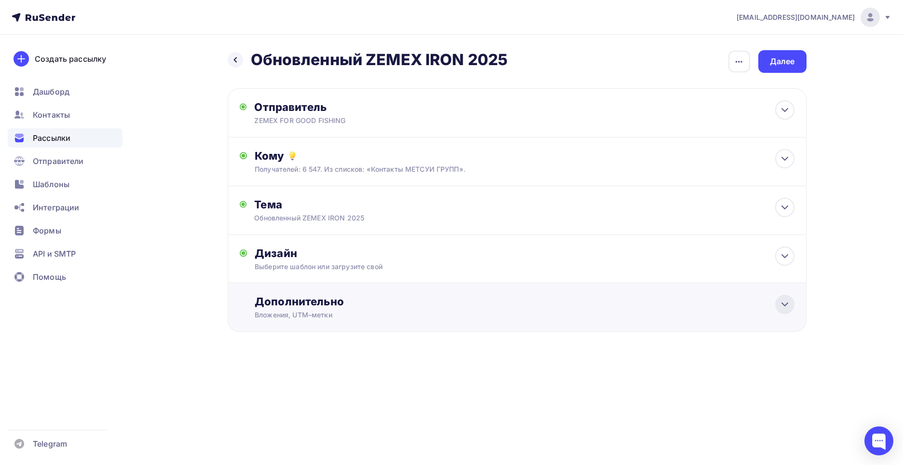
click at [786, 302] on icon at bounding box center [785, 304] width 12 height 12
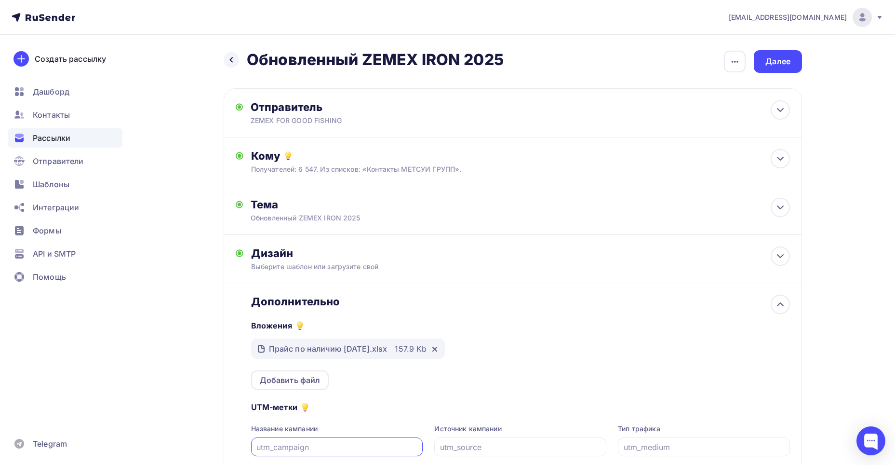
scroll to position [100, 0]
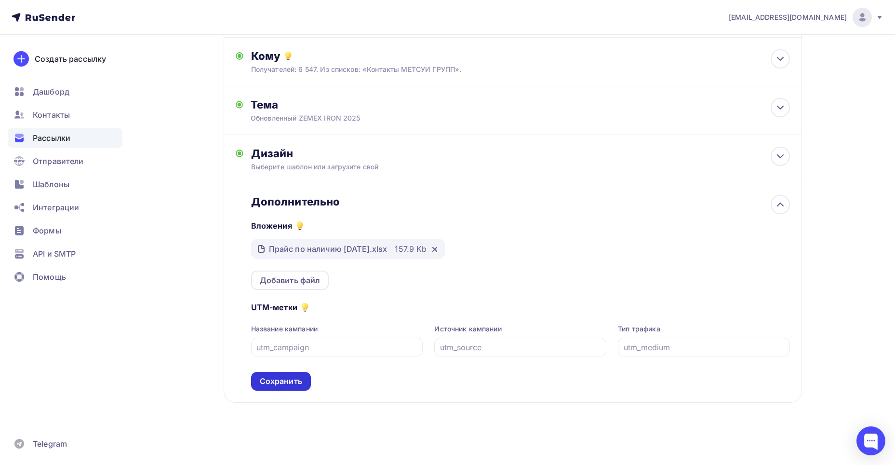
click at [293, 383] on div "Сохранить" at bounding box center [281, 381] width 42 height 11
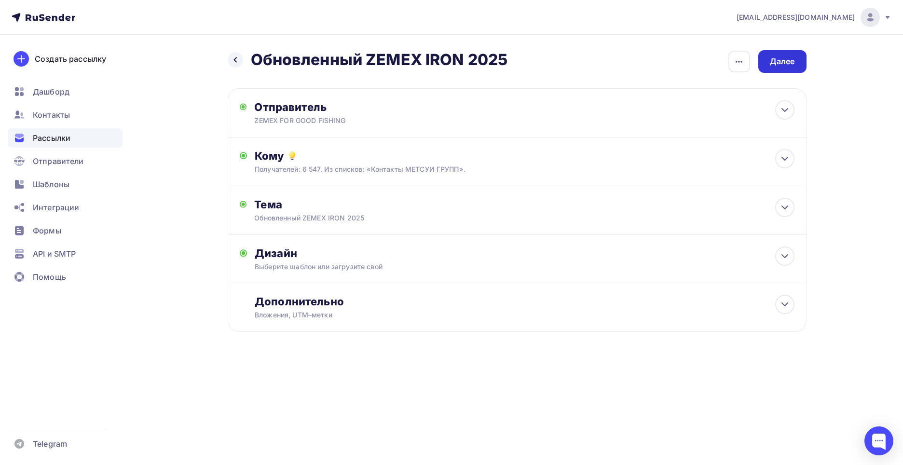
click at [779, 64] on div "Далее" at bounding box center [782, 61] width 25 height 11
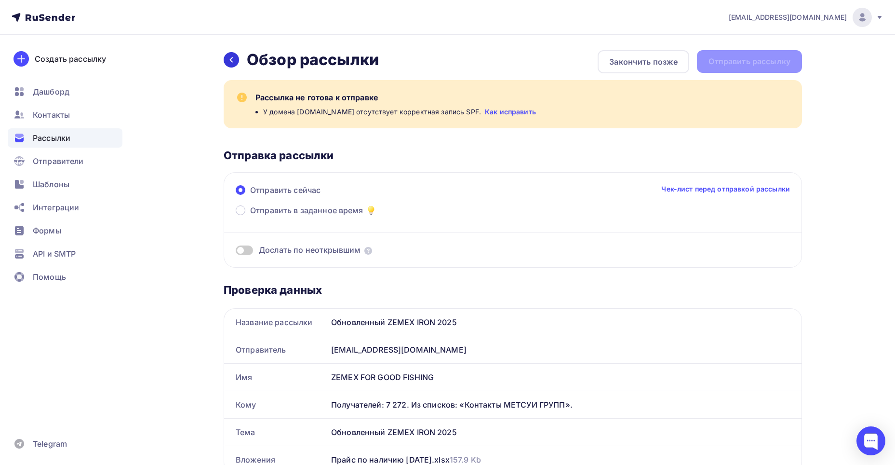
click at [230, 62] on icon at bounding box center [232, 60] width 8 height 8
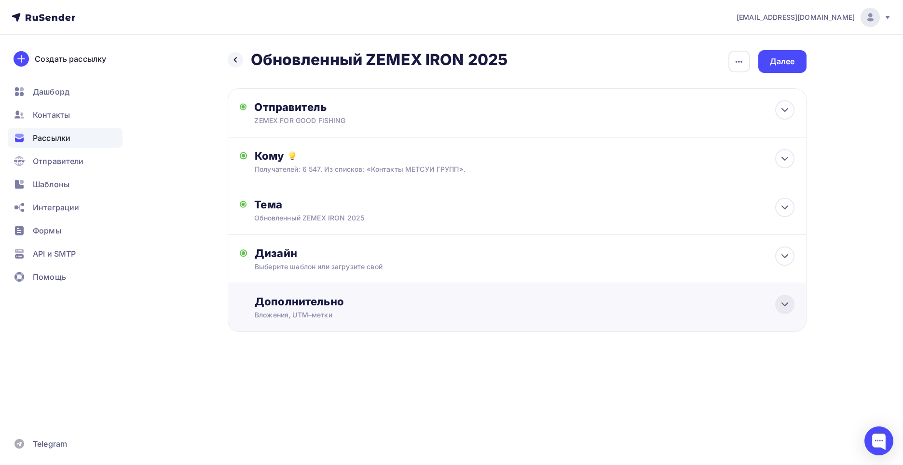
click at [782, 298] on div at bounding box center [784, 304] width 19 height 19
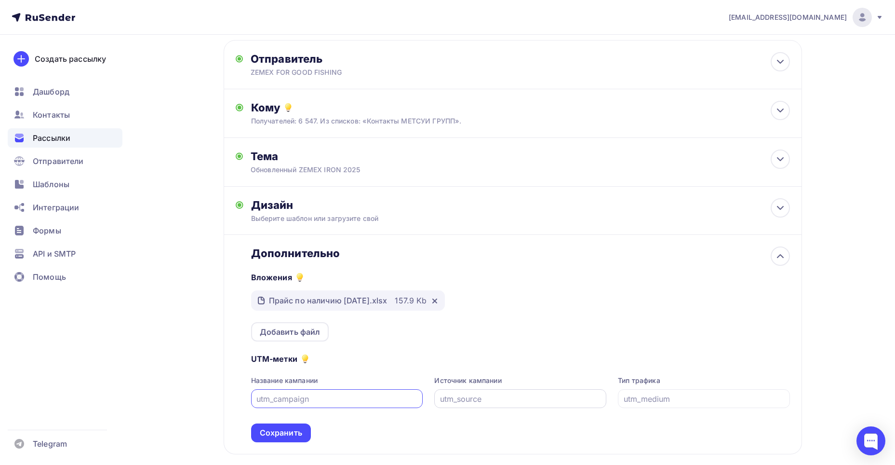
scroll to position [96, 0]
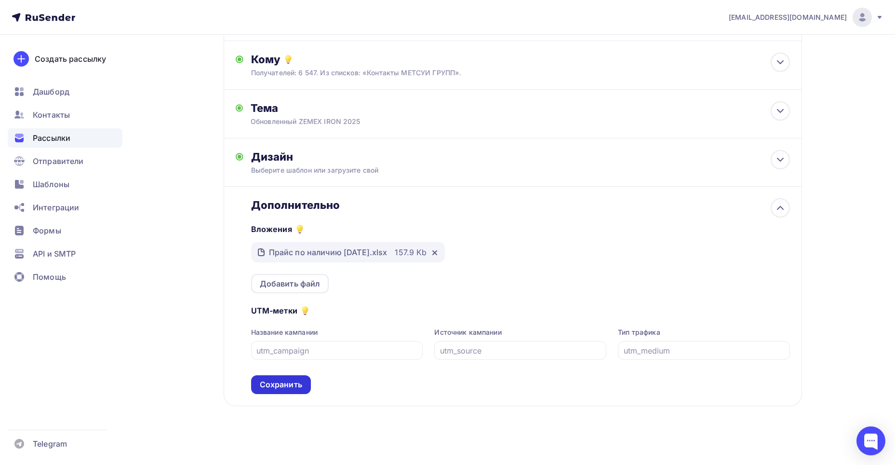
click at [273, 382] on div "Сохранить" at bounding box center [281, 384] width 42 height 11
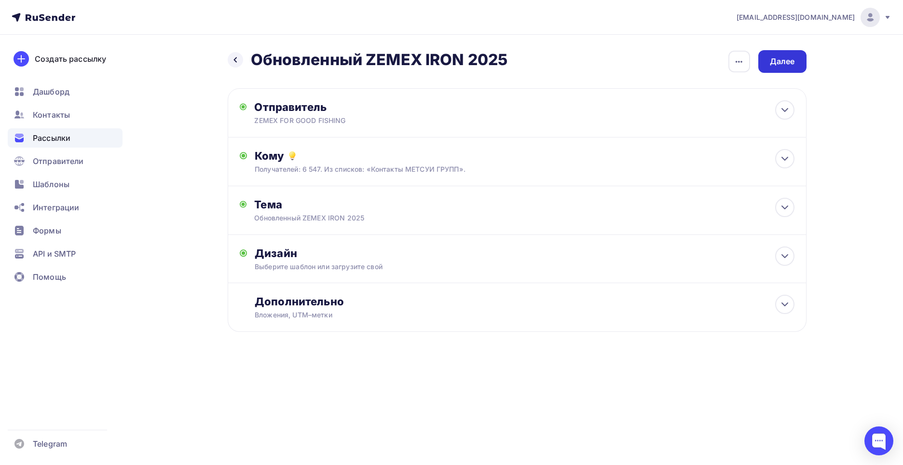
click at [790, 62] on div "Далее" at bounding box center [782, 61] width 25 height 11
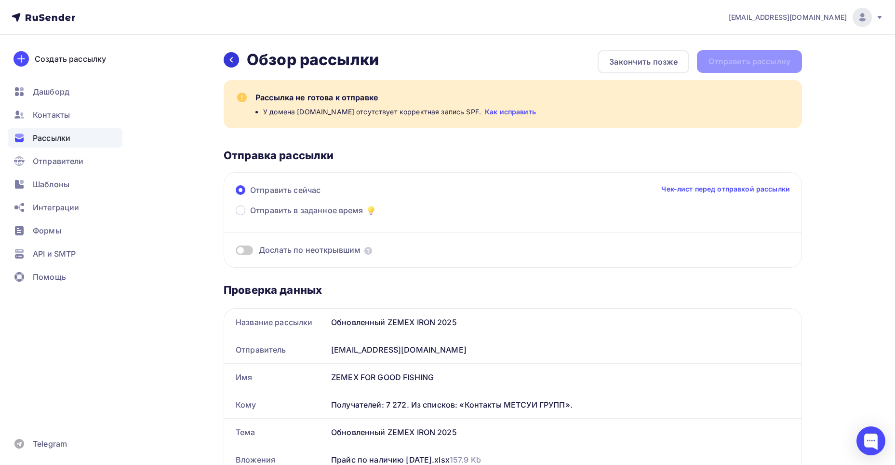
click at [230, 60] on icon at bounding box center [232, 60] width 8 height 8
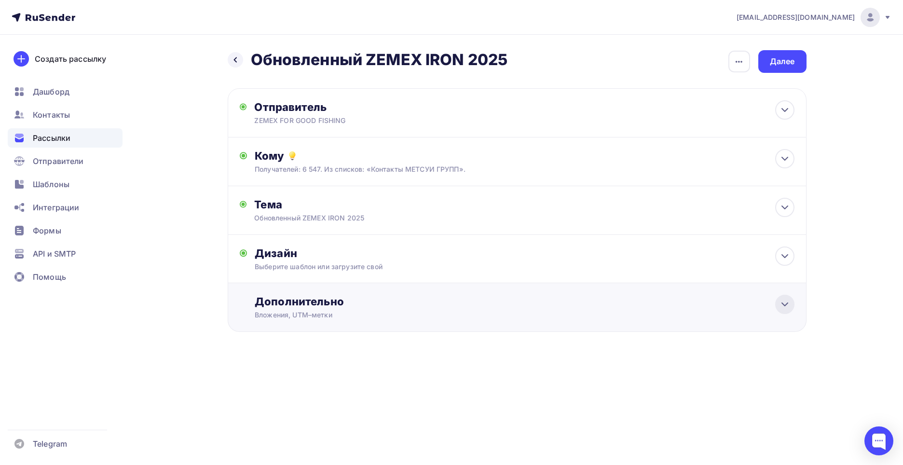
click at [785, 307] on icon at bounding box center [785, 304] width 12 height 12
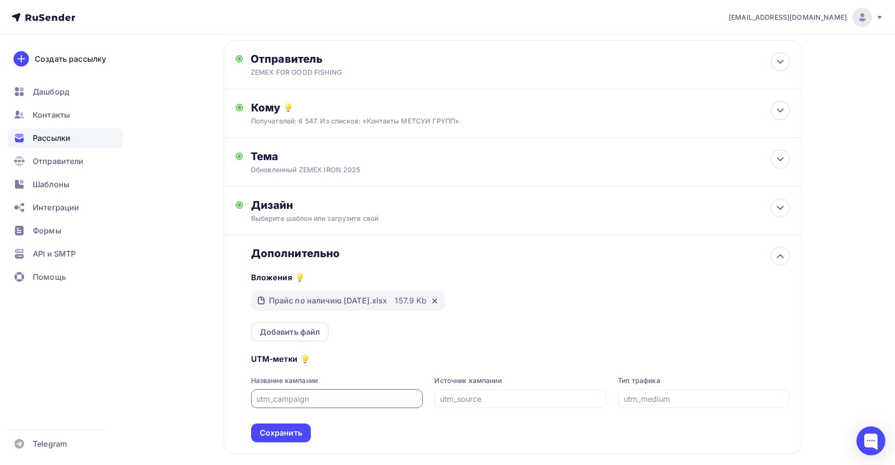
scroll to position [100, 0]
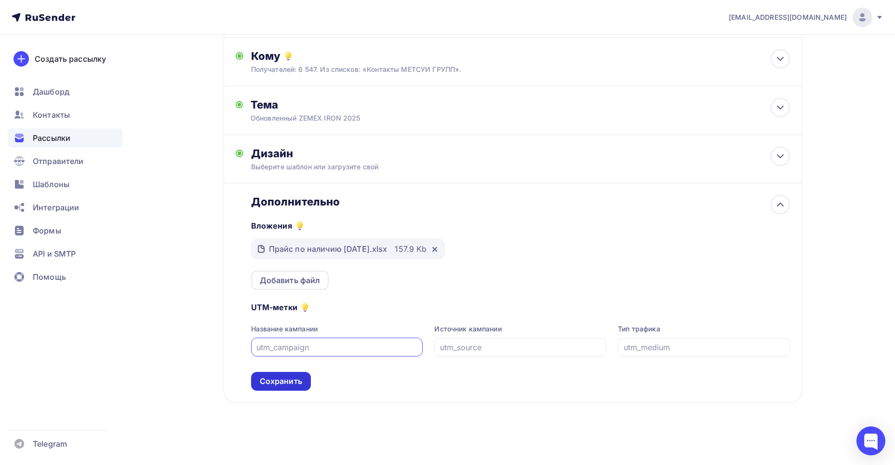
click at [274, 384] on div "Сохранить" at bounding box center [281, 381] width 42 height 11
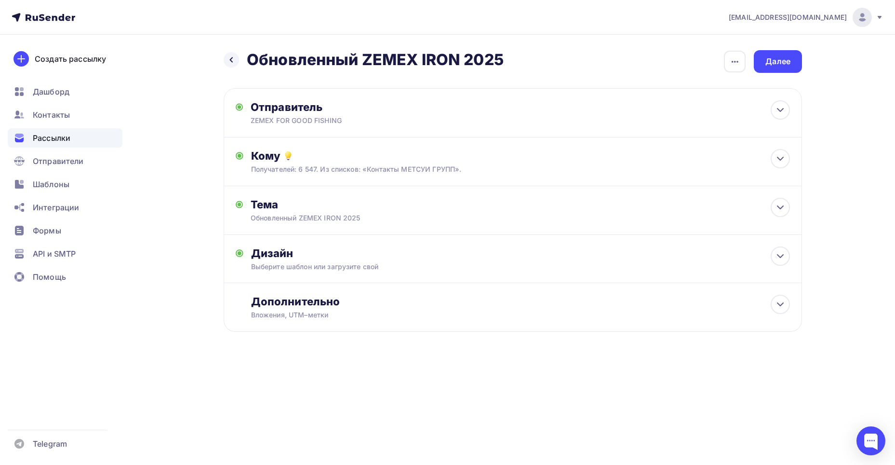
scroll to position [0, 0]
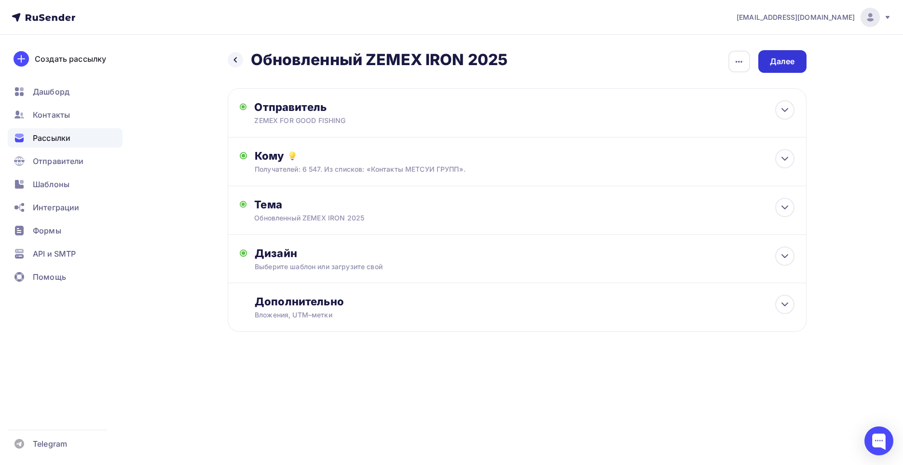
click at [783, 61] on div "Далее" at bounding box center [782, 61] width 25 height 11
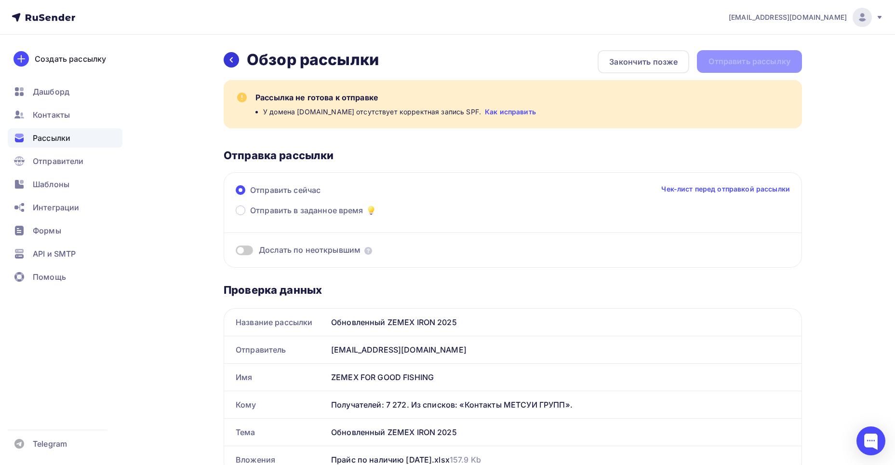
click at [232, 59] on icon at bounding box center [232, 60] width 8 height 8
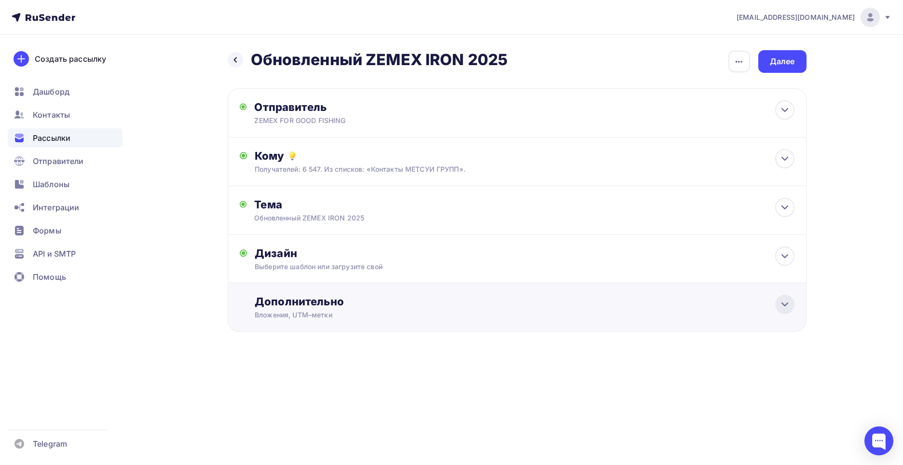
click at [784, 302] on icon at bounding box center [785, 304] width 12 height 12
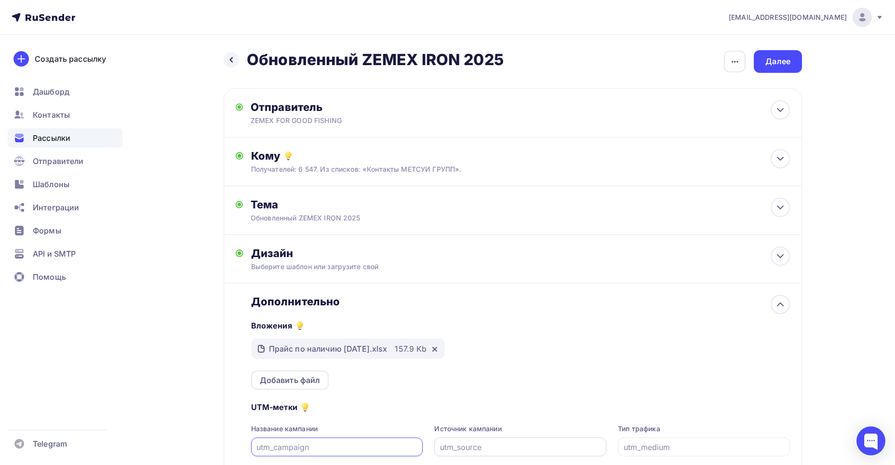
scroll to position [100, 0]
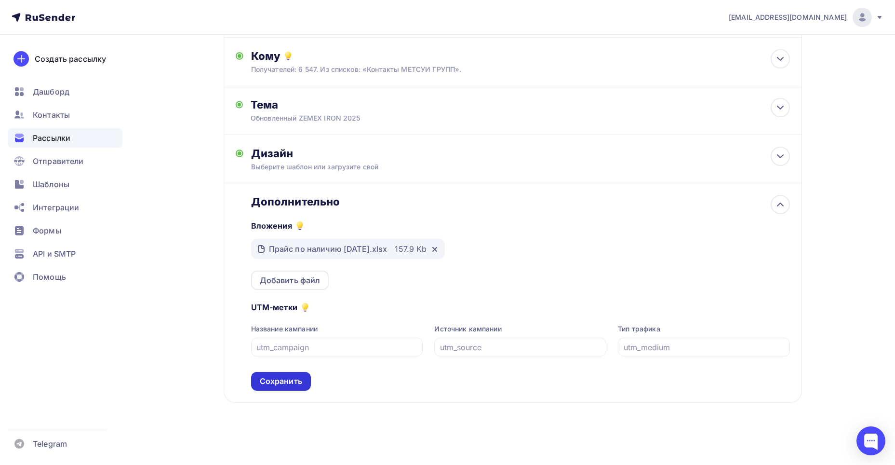
click at [298, 379] on div "Сохранить" at bounding box center [281, 381] width 42 height 11
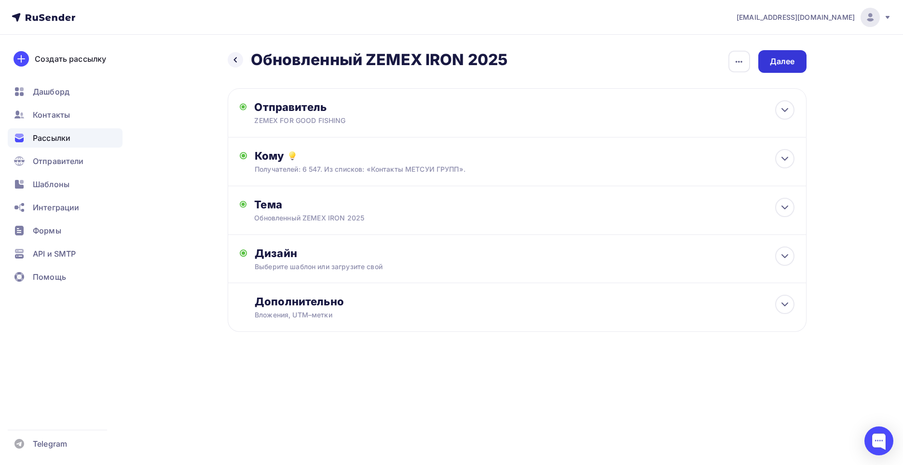
click at [785, 60] on div "Далее" at bounding box center [782, 61] width 25 height 11
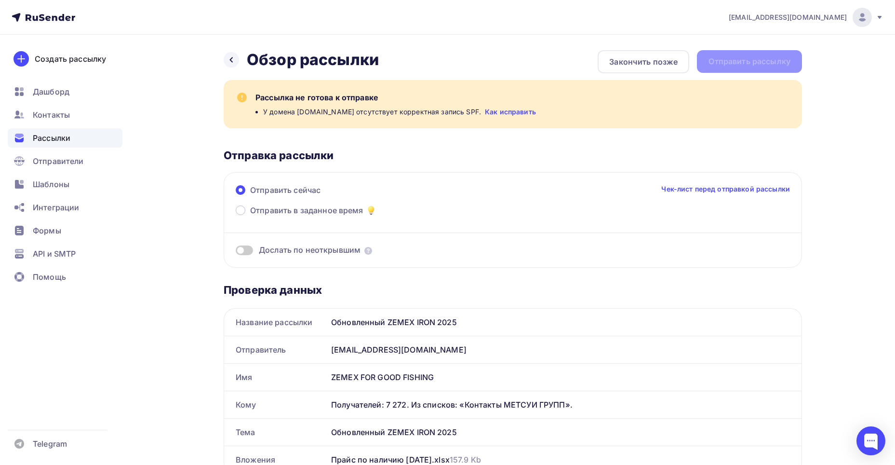
click at [491, 110] on link "Как исправить" at bounding box center [510, 112] width 51 height 10
click at [230, 61] on icon at bounding box center [232, 60] width 8 height 8
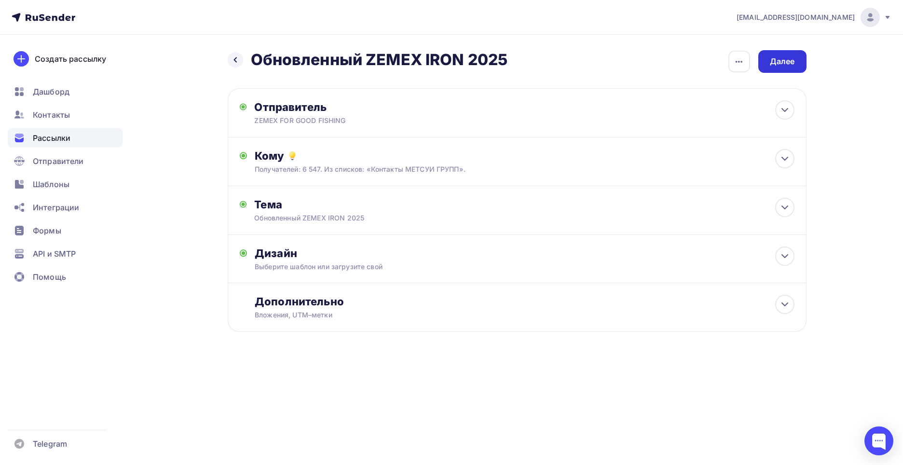
click at [780, 58] on div "Далее" at bounding box center [782, 61] width 25 height 11
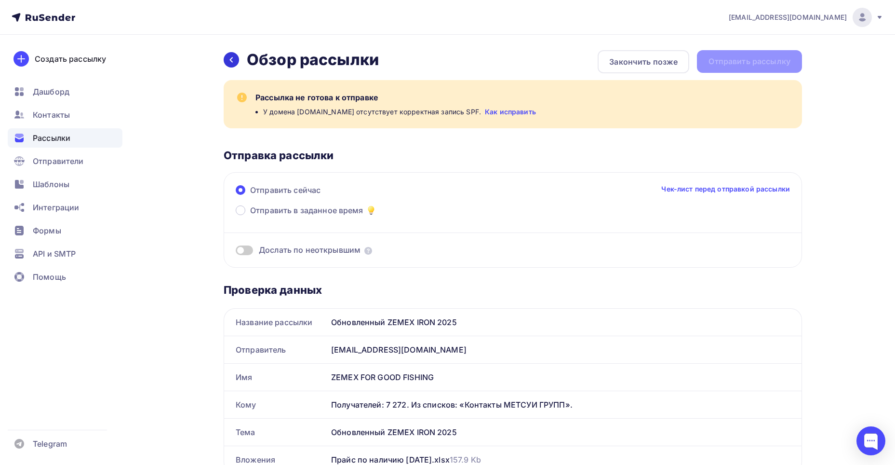
click at [231, 61] on icon at bounding box center [231, 59] width 3 height 5
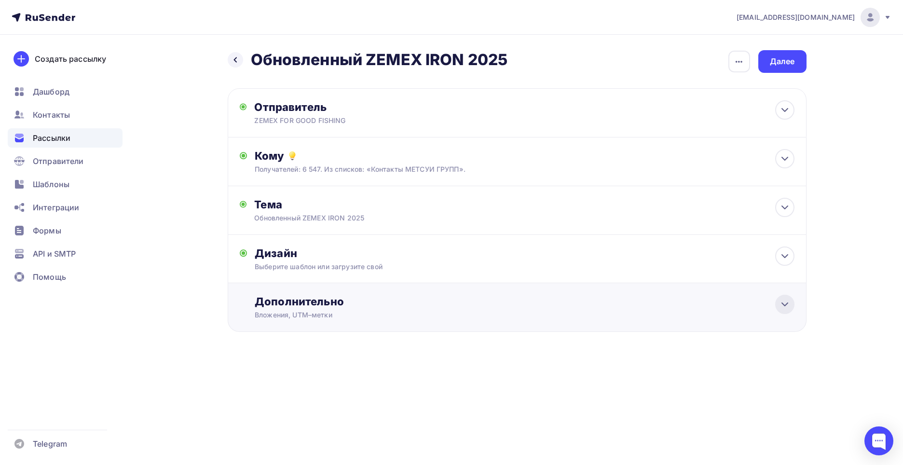
click at [783, 305] on icon at bounding box center [785, 304] width 12 height 12
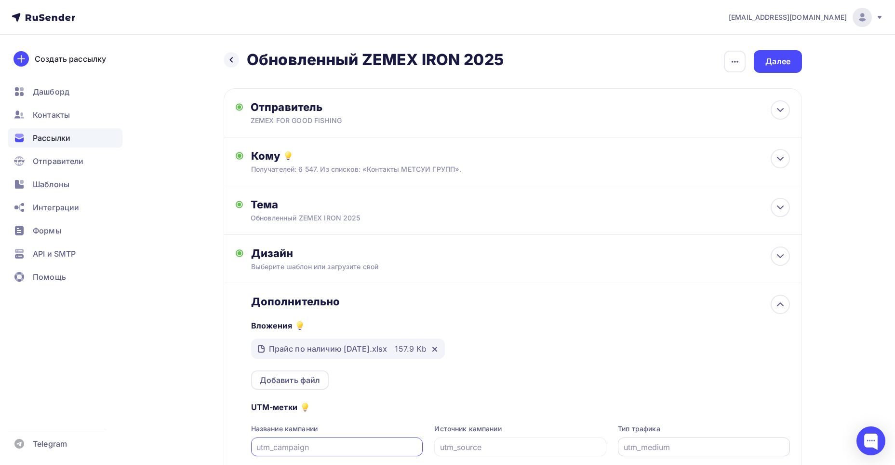
scroll to position [100, 0]
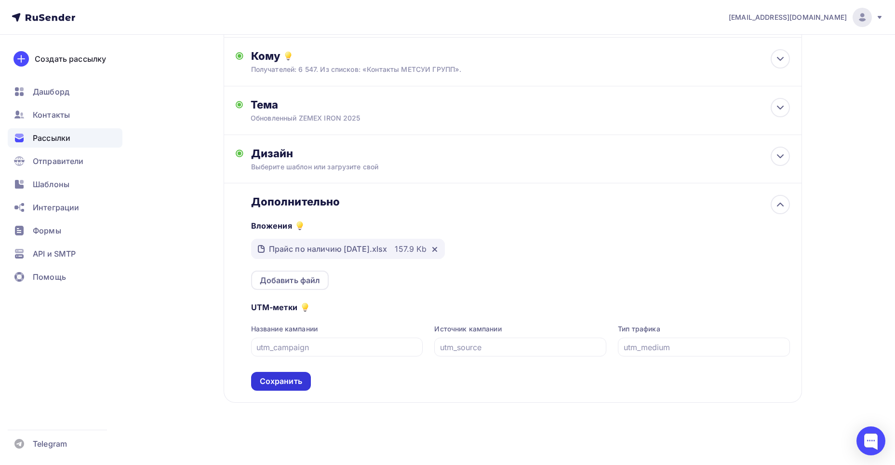
click at [278, 379] on div "Сохранить" at bounding box center [281, 381] width 42 height 11
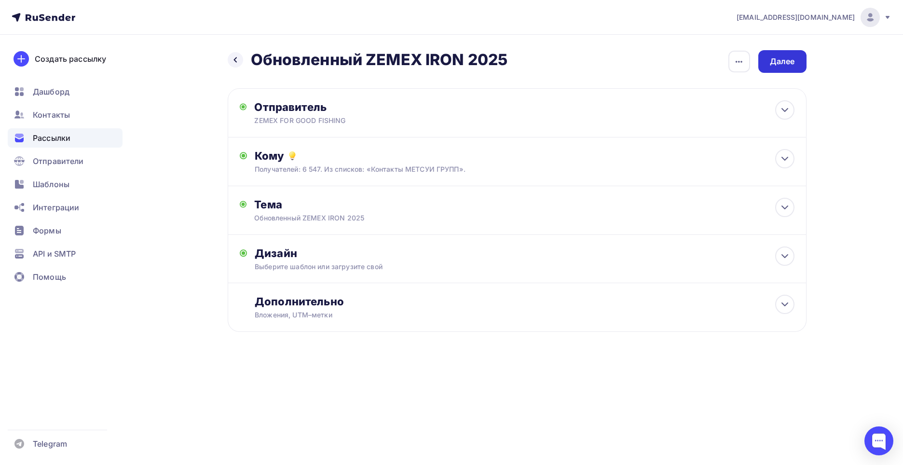
click at [781, 56] on div "Далее" at bounding box center [782, 61] width 25 height 11
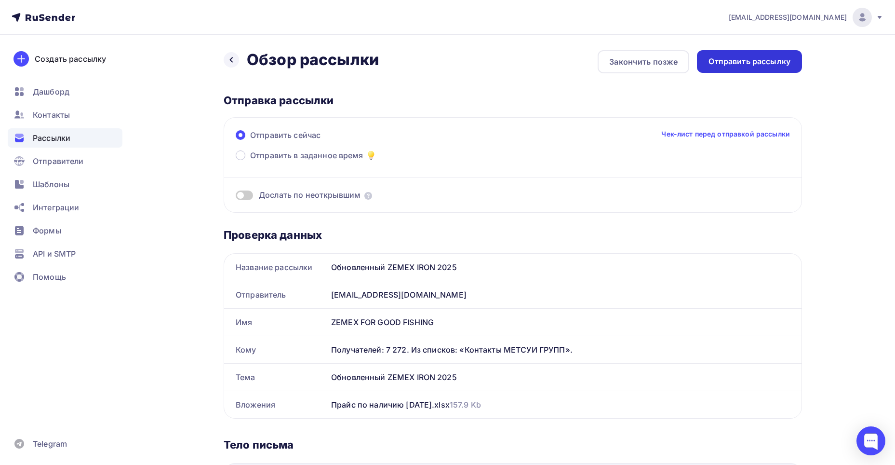
click at [758, 62] on div "Отправить рассылку" at bounding box center [750, 61] width 82 height 11
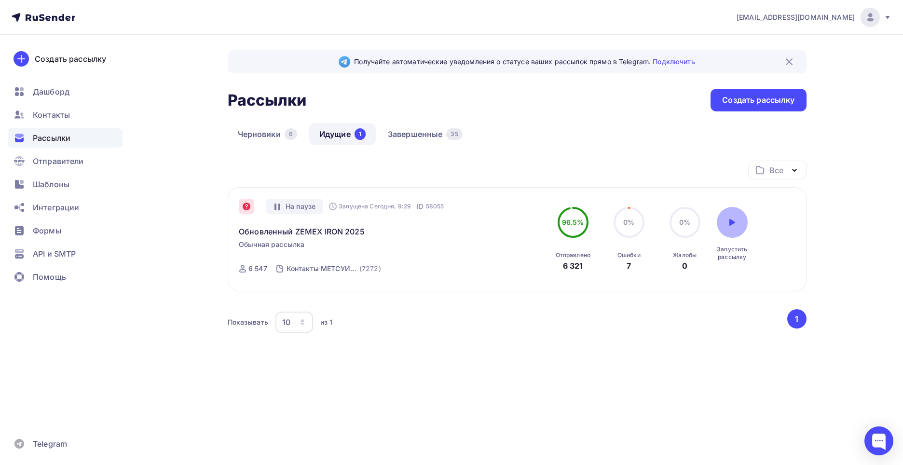
click at [730, 224] on icon at bounding box center [732, 222] width 6 height 7
click at [317, 231] on link "Обновленный ZEMEX IRON 2025" at bounding box center [302, 232] width 126 height 12
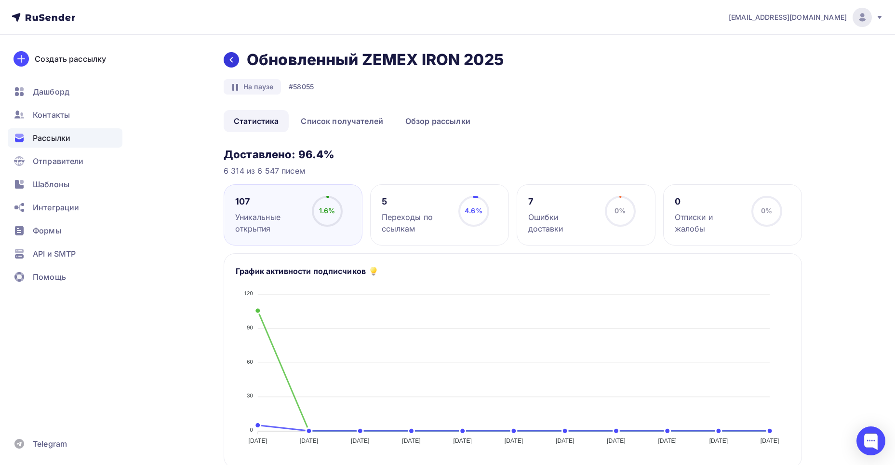
click at [229, 59] on icon at bounding box center [232, 60] width 8 height 8
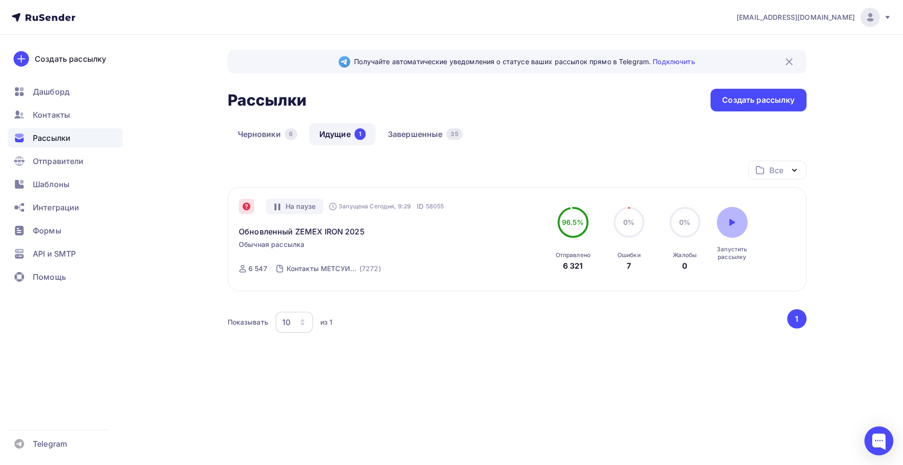
click at [734, 223] on icon at bounding box center [732, 222] width 6 height 7
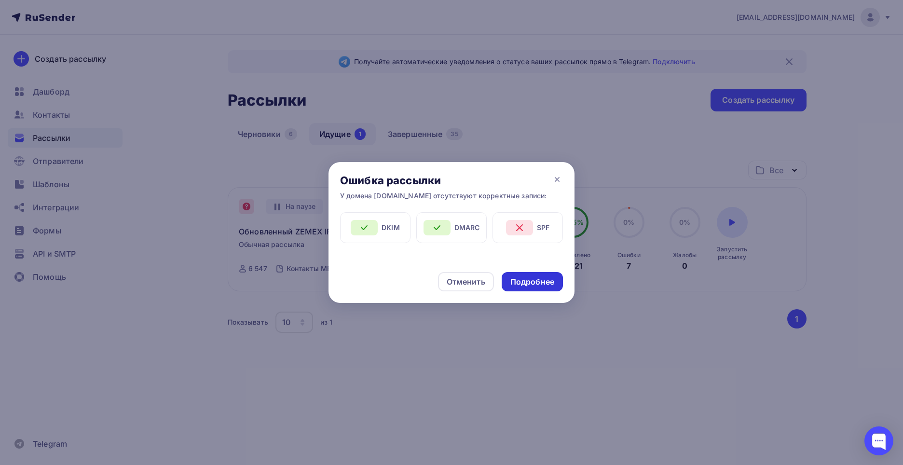
click at [535, 280] on div "Подробнее" at bounding box center [532, 281] width 44 height 11
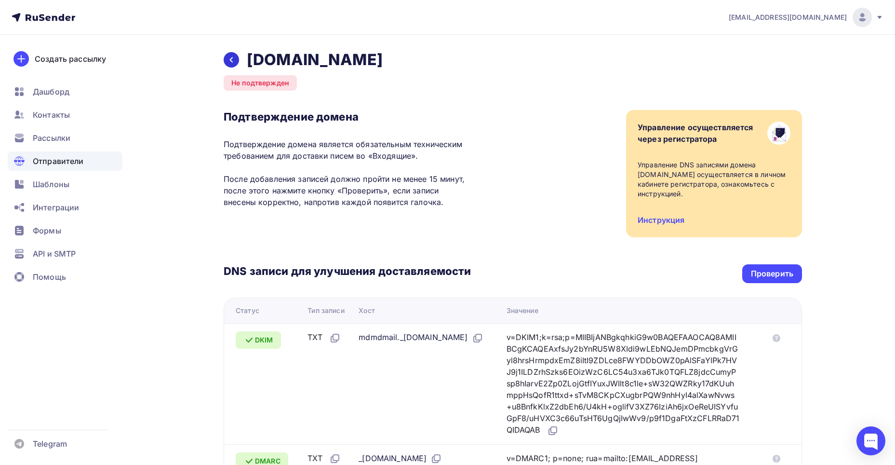
click at [233, 59] on icon at bounding box center [232, 60] width 8 height 8
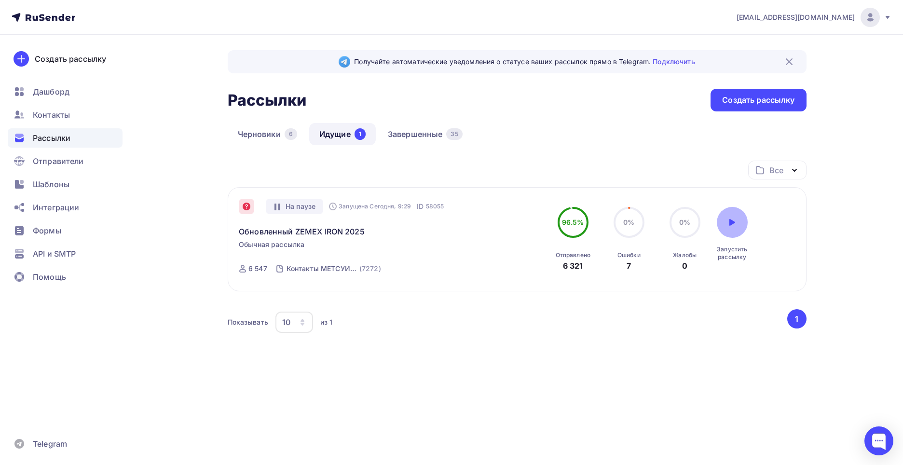
click at [726, 223] on div at bounding box center [732, 222] width 31 height 31
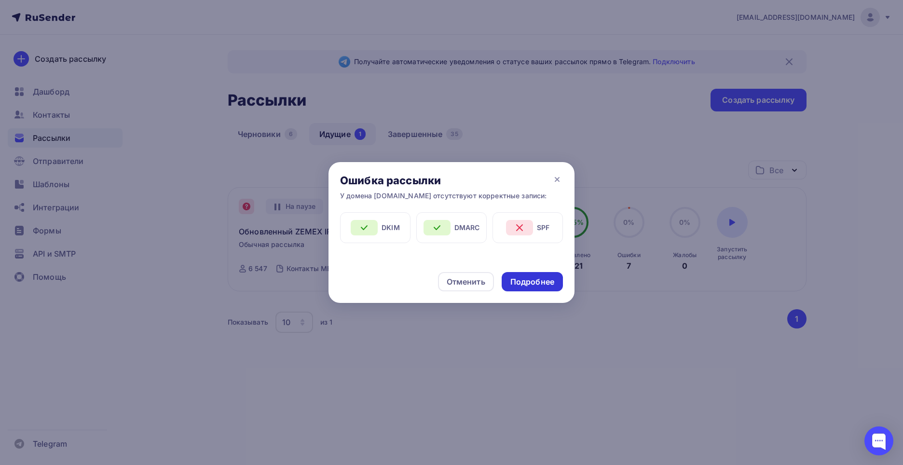
click at [532, 281] on div "Подробнее" at bounding box center [532, 281] width 44 height 11
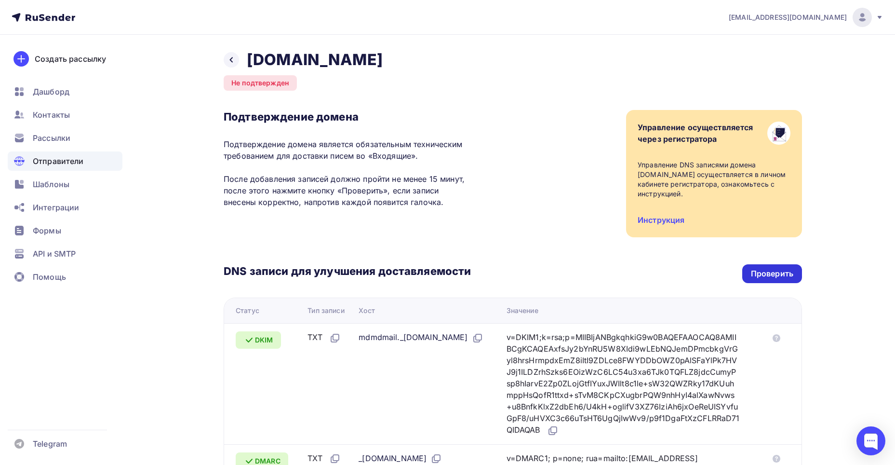
click at [774, 268] on div "Проверить" at bounding box center [772, 273] width 42 height 11
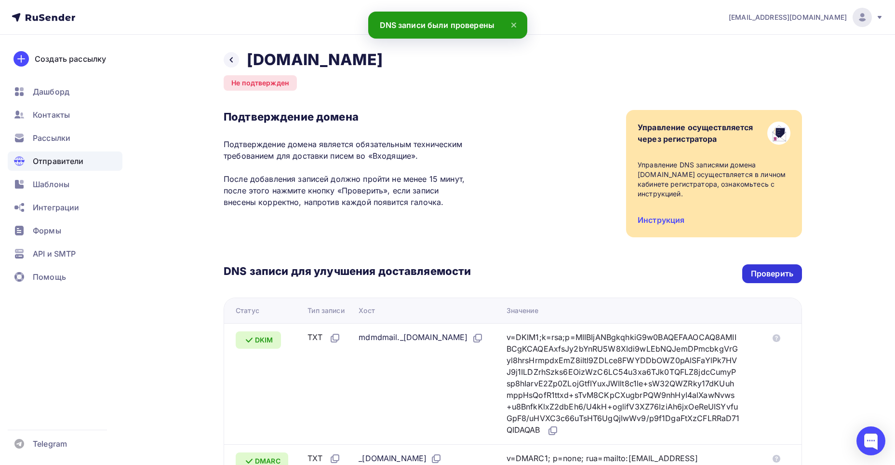
click at [774, 268] on div "Проверить" at bounding box center [772, 273] width 42 height 11
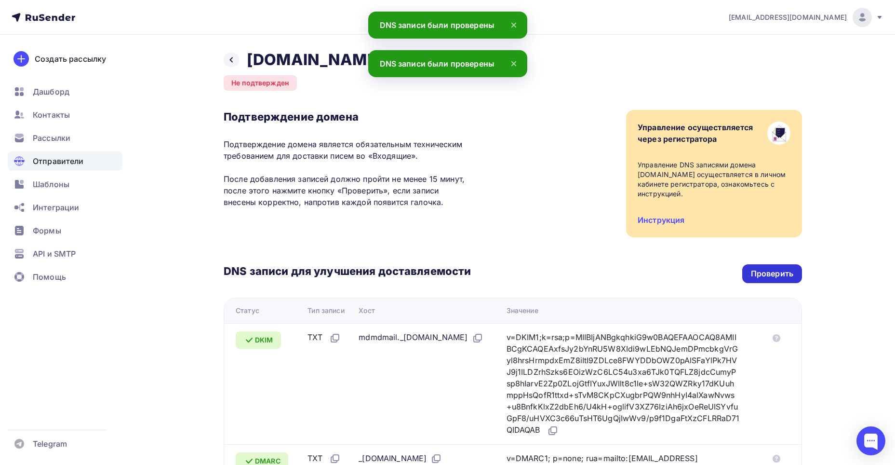
click at [774, 268] on div "Проверить" at bounding box center [772, 273] width 42 height 11
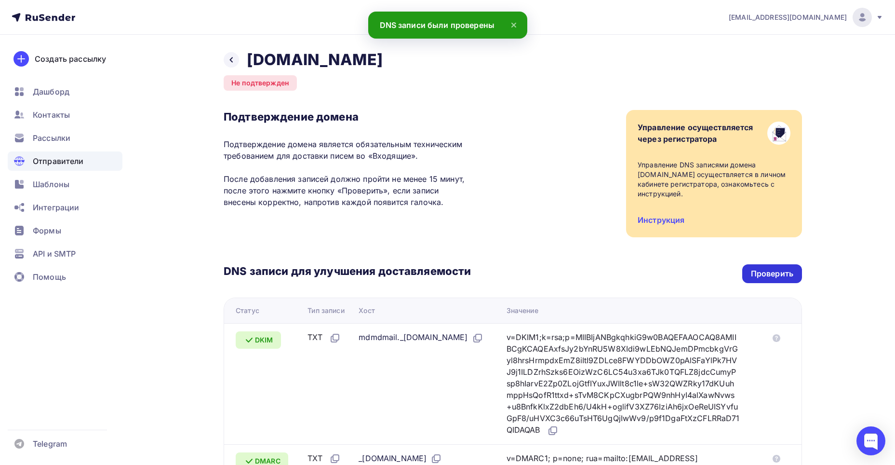
click at [764, 268] on div "Проверить" at bounding box center [772, 273] width 42 height 11
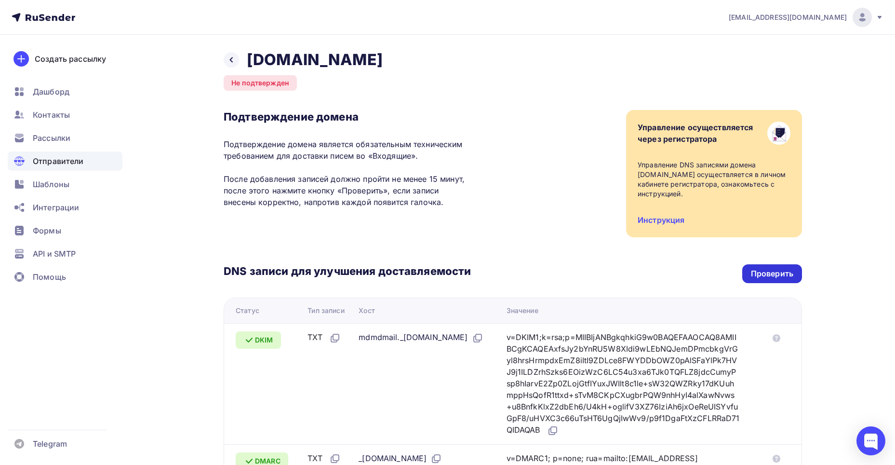
click at [762, 268] on div "Проверить" at bounding box center [772, 273] width 42 height 11
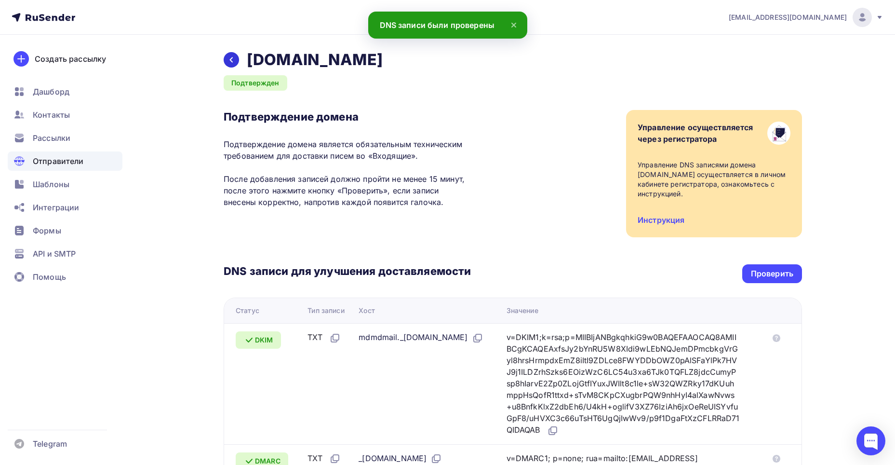
click at [230, 63] on icon at bounding box center [232, 60] width 8 height 8
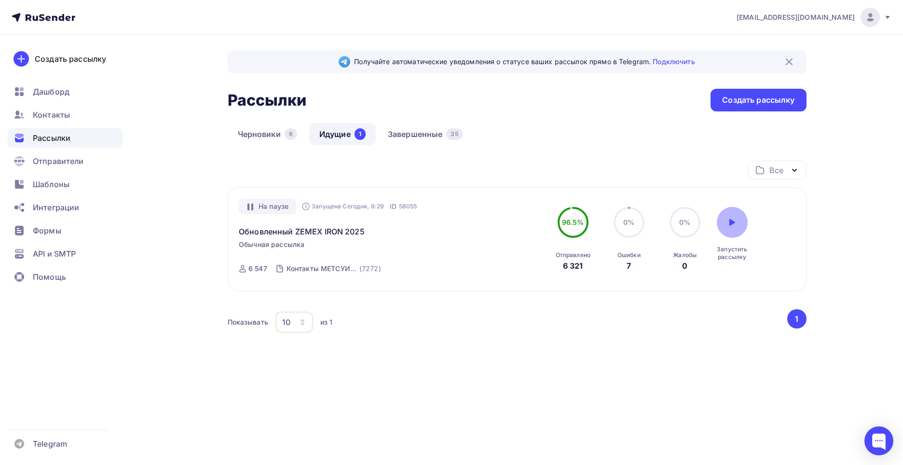
click at [729, 218] on icon at bounding box center [732, 222] width 8 height 8
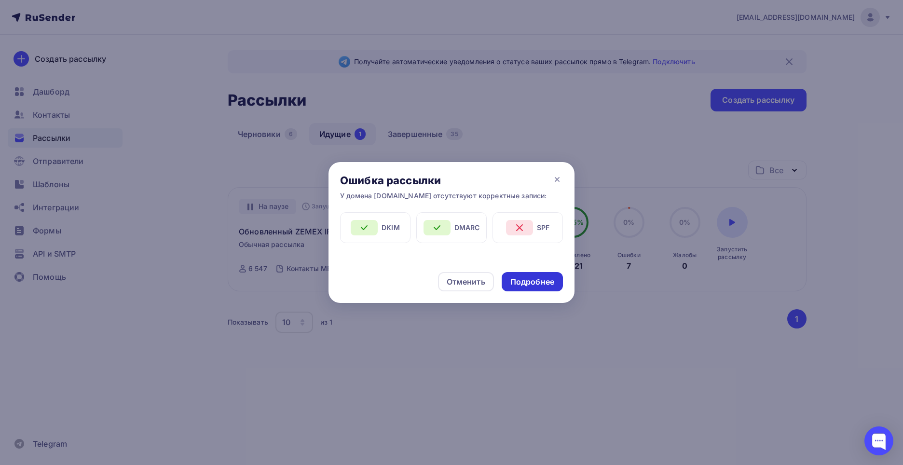
click at [541, 283] on div "Подробнее" at bounding box center [532, 281] width 44 height 11
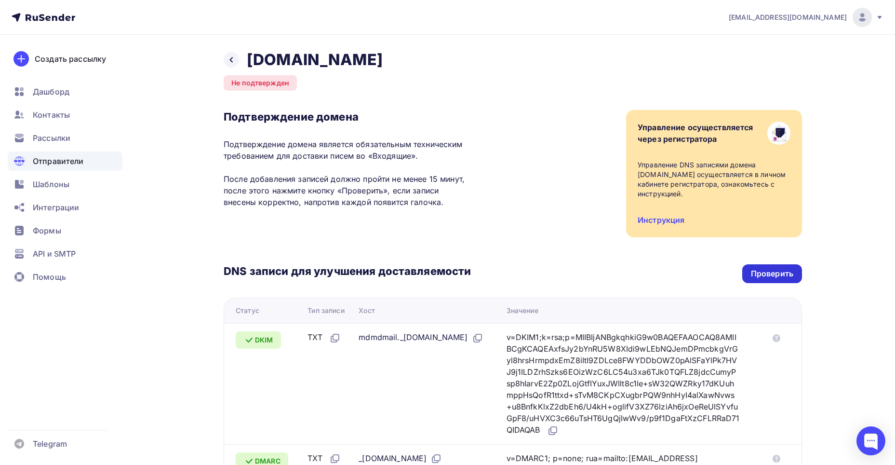
click at [763, 268] on div "Проверить" at bounding box center [772, 273] width 42 height 11
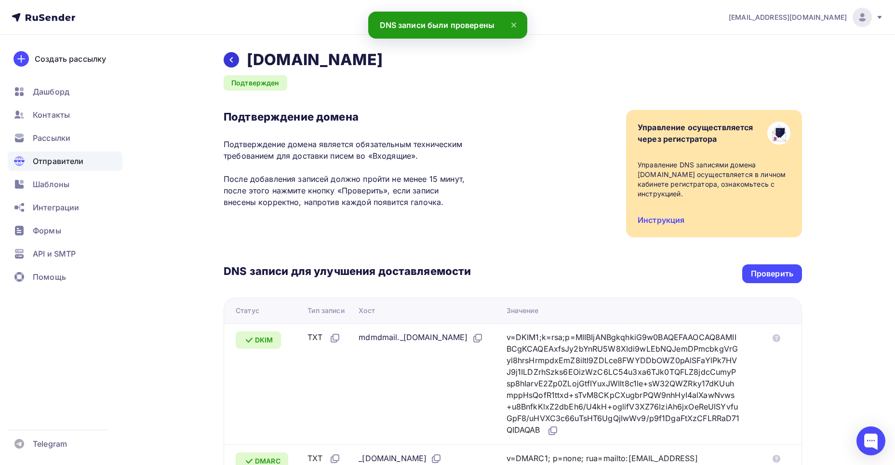
click at [232, 60] on icon at bounding box center [232, 60] width 8 height 8
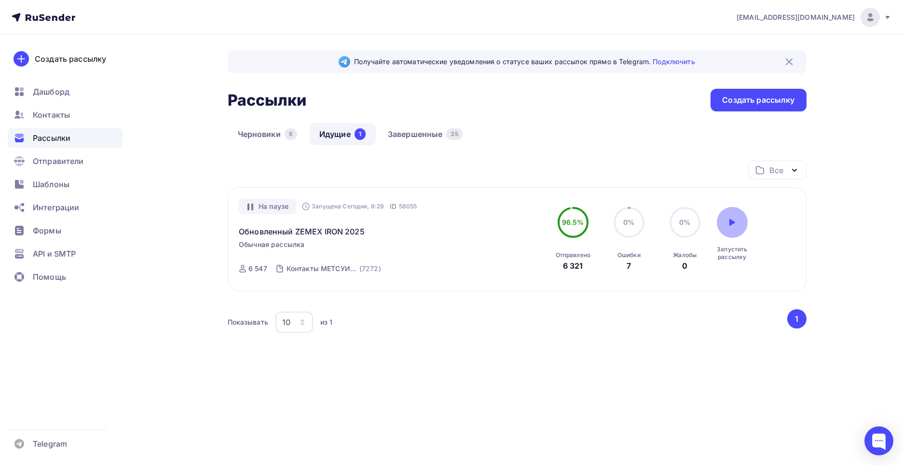
click at [733, 222] on icon at bounding box center [732, 222] width 6 height 7
click at [727, 221] on div at bounding box center [732, 222] width 31 height 31
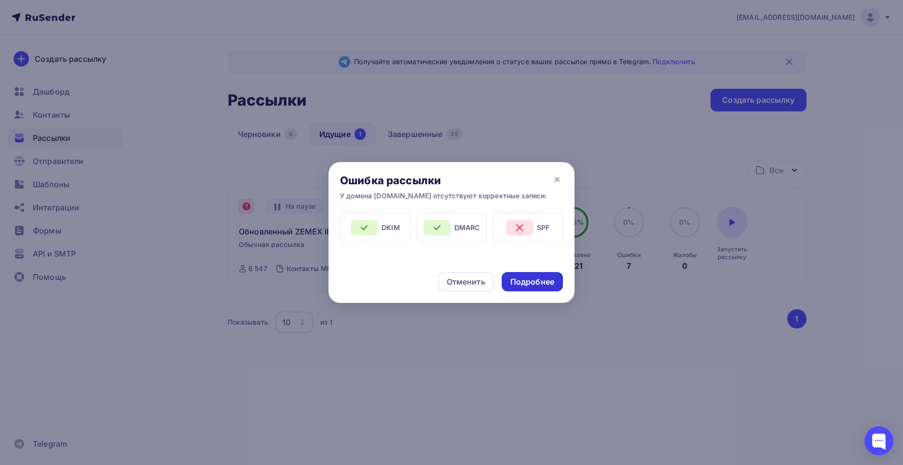
click at [542, 283] on div "Подробнее" at bounding box center [532, 281] width 44 height 11
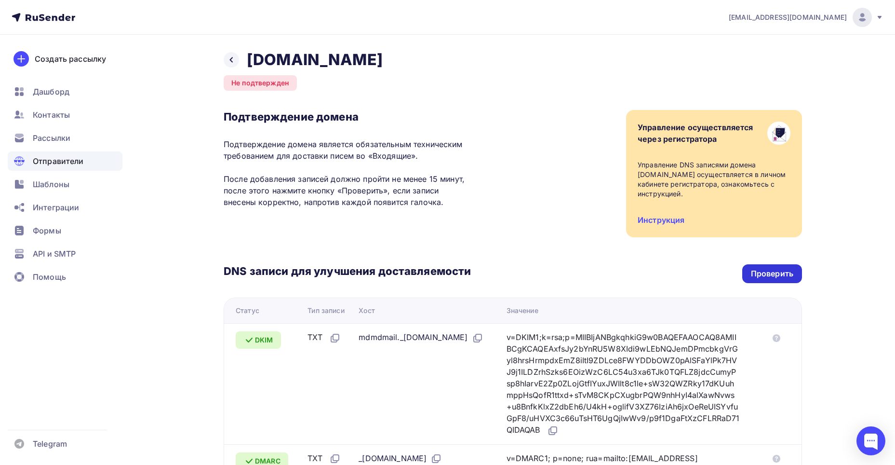
click at [755, 264] on div "Проверить" at bounding box center [773, 273] width 60 height 19
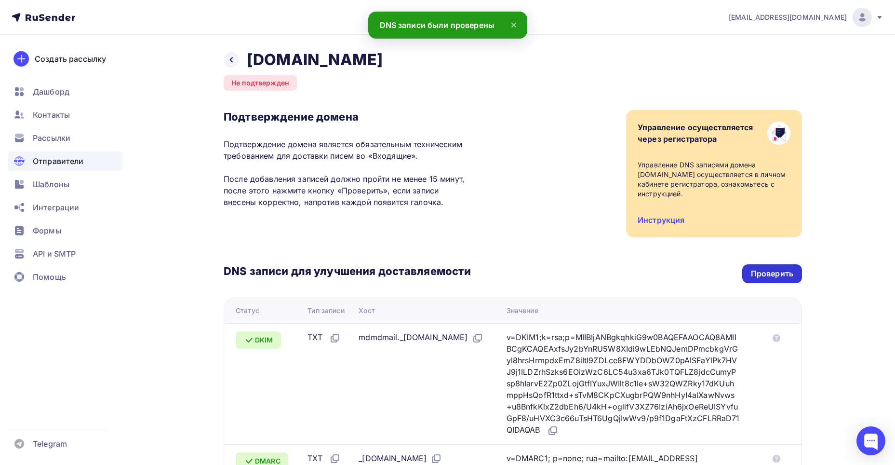
click at [752, 268] on div "Проверить" at bounding box center [772, 273] width 42 height 11
click at [765, 268] on div "Проверить" at bounding box center [772, 273] width 42 height 11
click at [757, 268] on div "Проверить" at bounding box center [772, 273] width 42 height 11
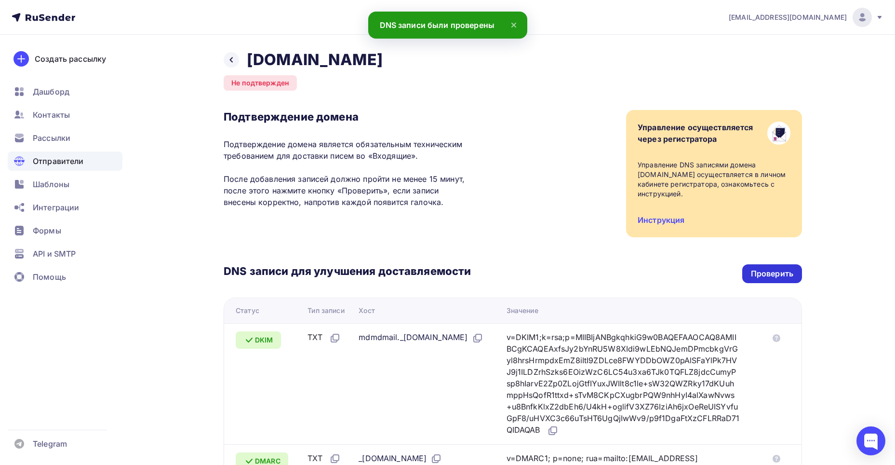
click at [757, 268] on div "Проверить" at bounding box center [772, 273] width 42 height 11
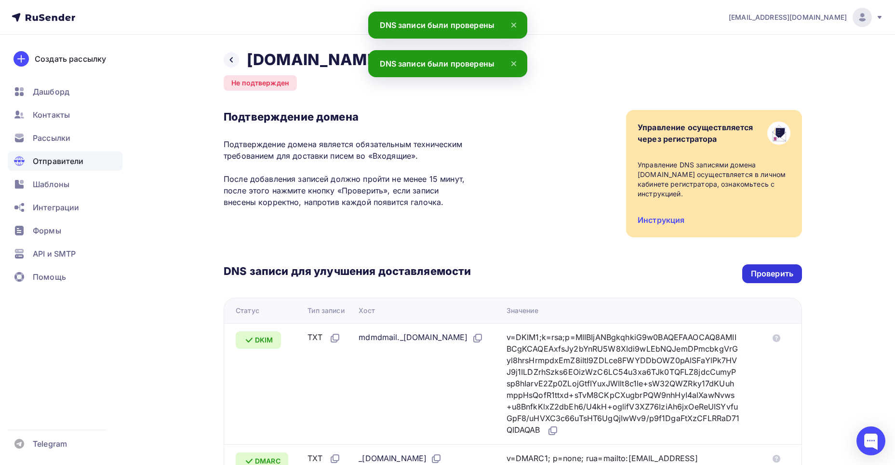
click at [757, 268] on div "Проверить" at bounding box center [772, 273] width 42 height 11
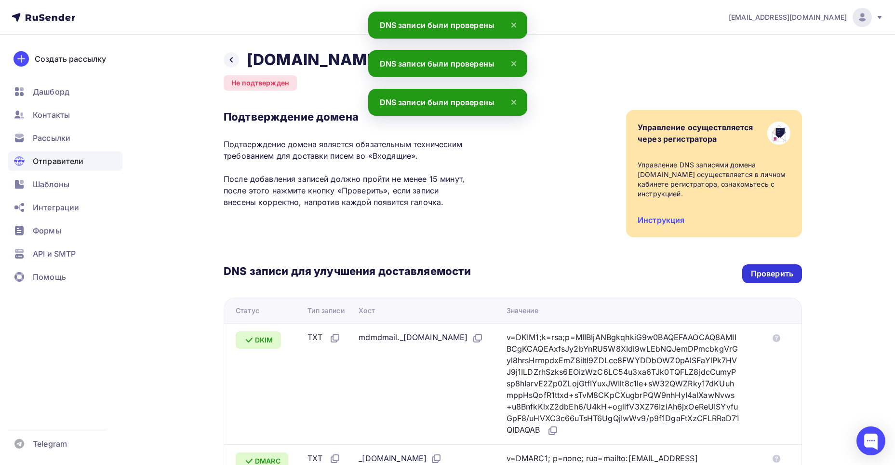
click at [757, 268] on div "Проверить" at bounding box center [772, 273] width 42 height 11
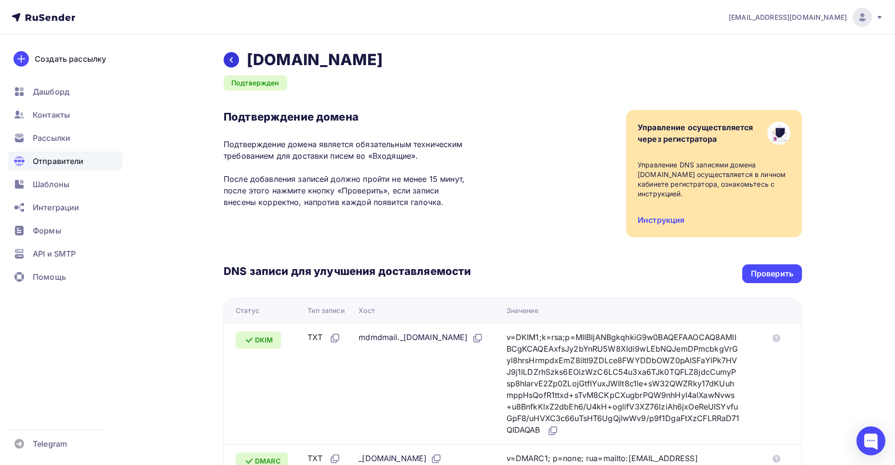
click at [230, 61] on icon at bounding box center [232, 60] width 8 height 8
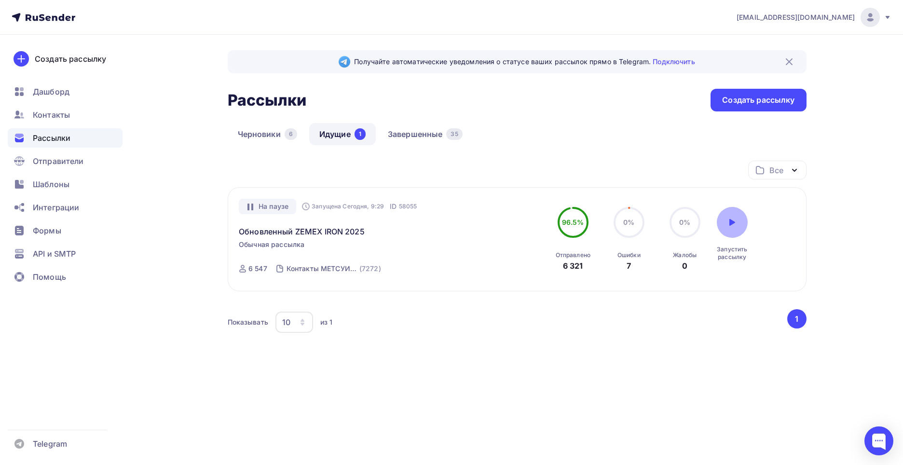
click at [734, 218] on icon at bounding box center [732, 222] width 8 height 8
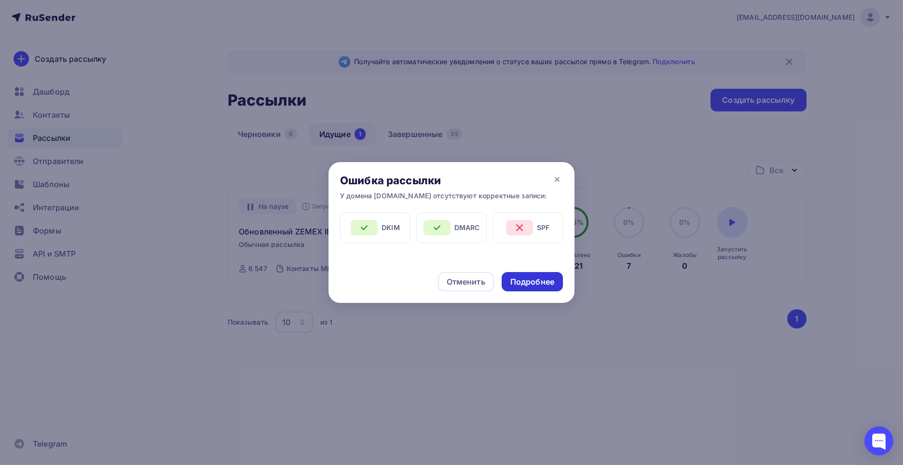
click at [526, 282] on div "Подробнее" at bounding box center [532, 281] width 44 height 11
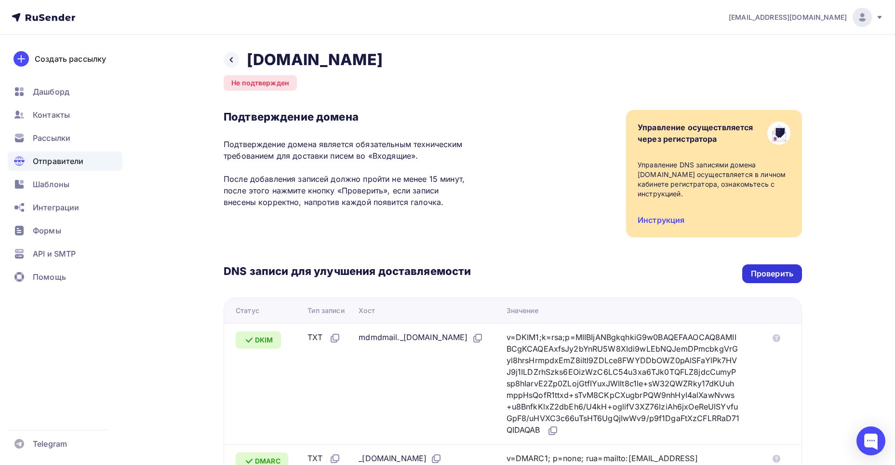
click at [749, 264] on div "Проверить" at bounding box center [773, 273] width 60 height 19
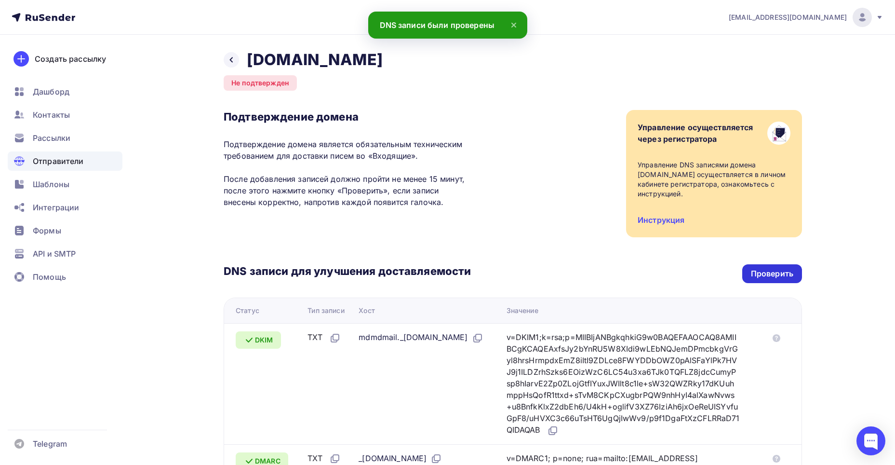
click at [757, 268] on div "Проверить" at bounding box center [772, 273] width 42 height 11
click at [230, 62] on icon at bounding box center [232, 60] width 8 height 8
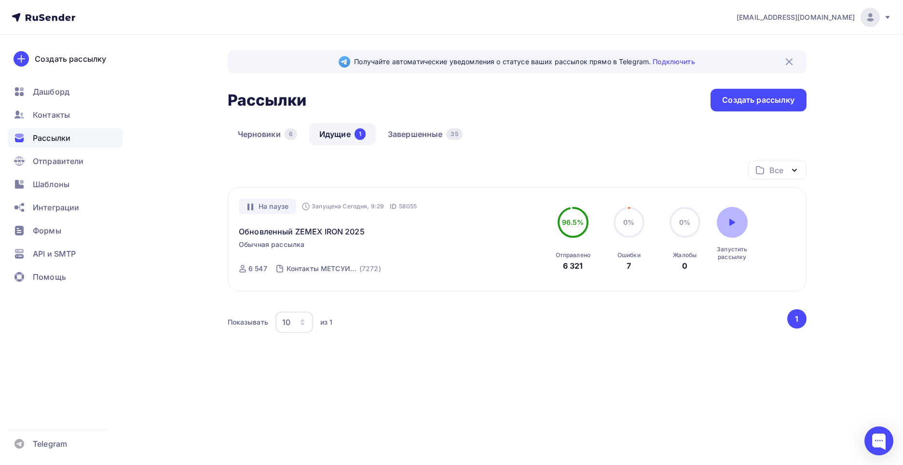
click at [734, 218] on icon at bounding box center [732, 222] width 8 height 8
click at [723, 220] on div at bounding box center [732, 222] width 31 height 31
